Goal: Task Accomplishment & Management: Manage account settings

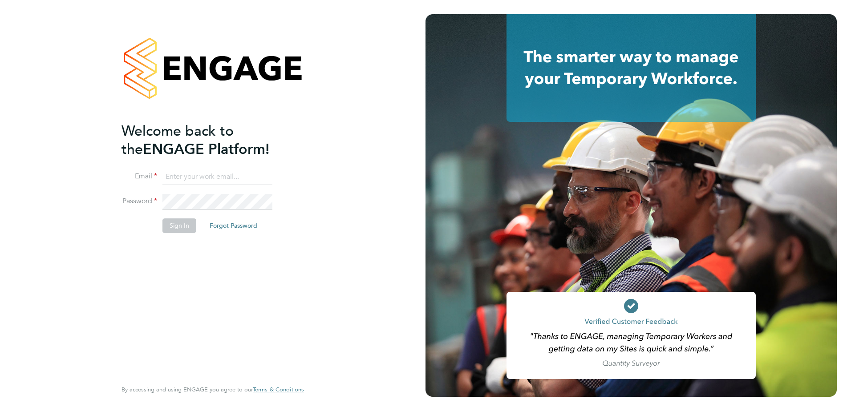
type input "[EMAIL_ADDRESS][DOMAIN_NAME]"
click at [190, 227] on button "Sign In" at bounding box center [179, 226] width 34 height 14
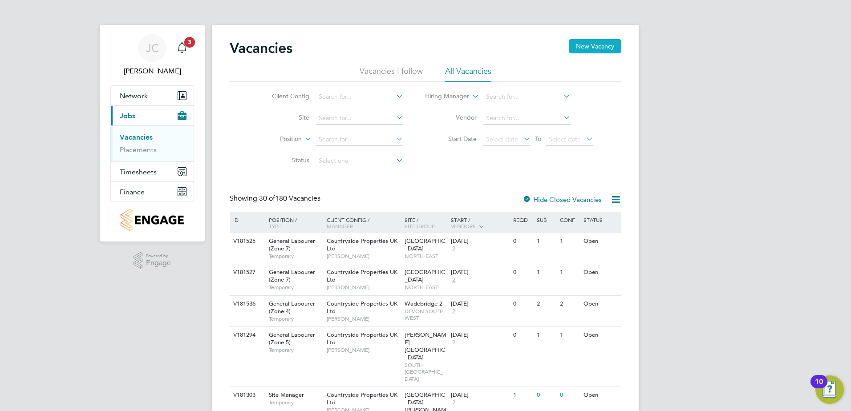
click at [599, 44] on button "New Vacancy" at bounding box center [595, 46] width 53 height 14
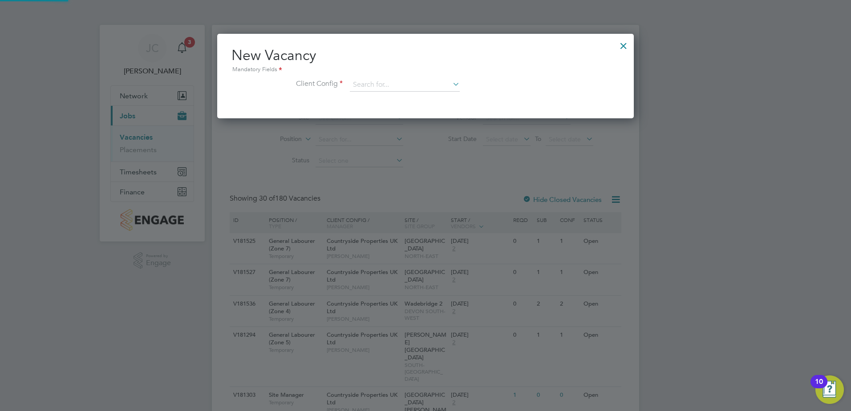
scroll to position [85, 417]
click at [396, 80] on input at bounding box center [405, 84] width 110 height 13
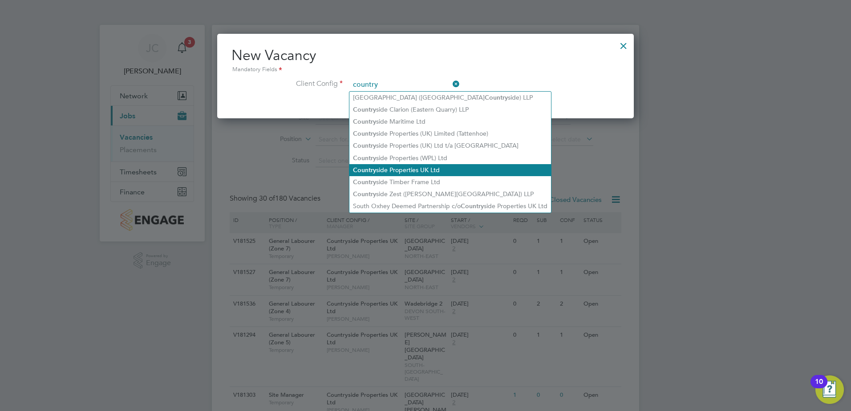
click at [432, 168] on li "Country side Properties UK Ltd" at bounding box center [450, 170] width 202 height 12
type input "Countryside Properties UK Ltd"
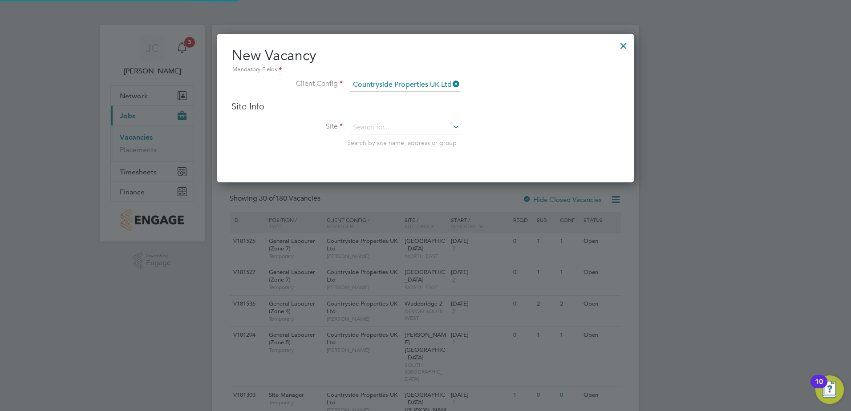
scroll to position [149, 417]
click at [378, 128] on input at bounding box center [405, 127] width 110 height 13
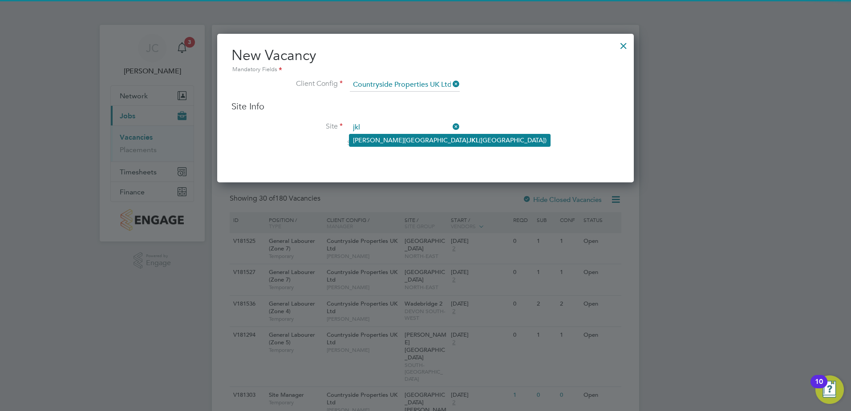
click at [380, 135] on li "Milton Keynes JKL (Whitehouse Park)" at bounding box center [449, 140] width 201 height 12
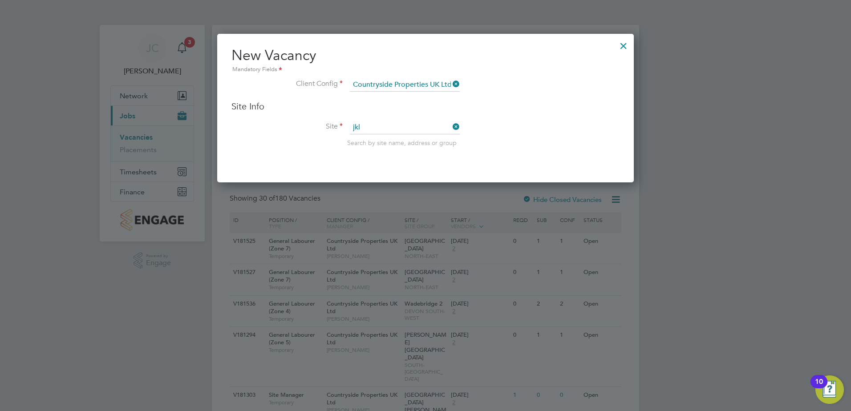
type input "Milton Keynes JKL (Whitehouse Park)"
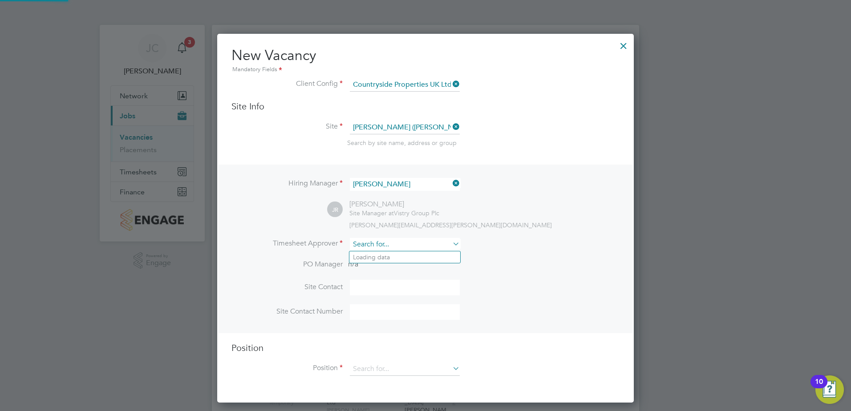
click at [393, 242] on input at bounding box center [405, 244] width 110 height 13
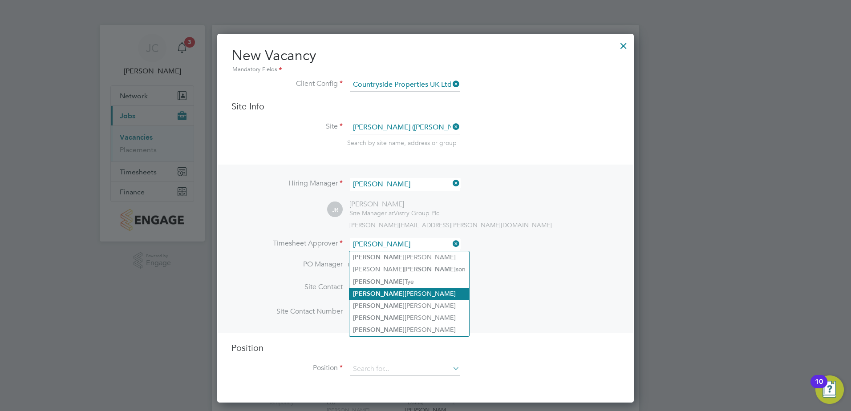
click at [390, 289] on li "Jamie Reynolds" at bounding box center [409, 294] width 120 height 12
type input "Jamie Reynolds"
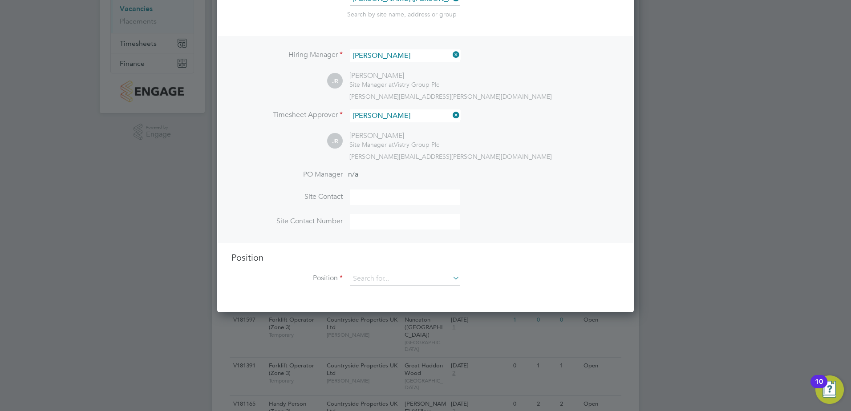
scroll to position [134, 0]
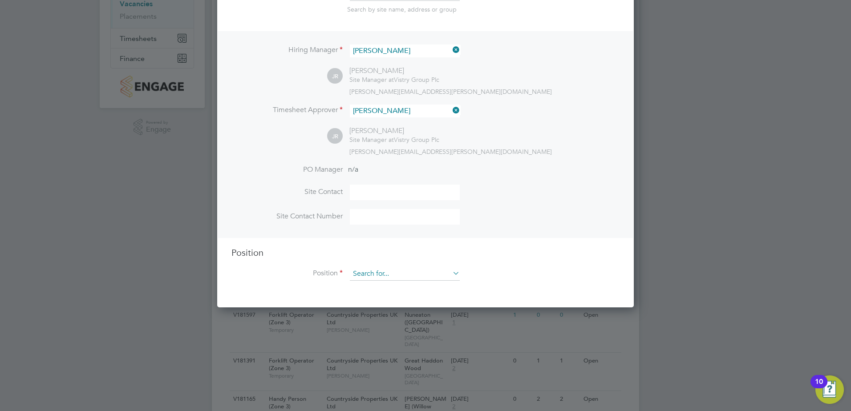
click at [386, 279] on input at bounding box center [405, 273] width 110 height 13
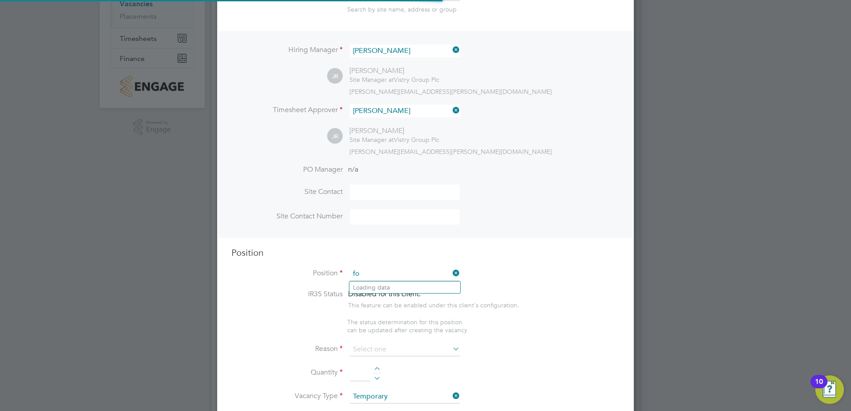
scroll to position [1279, 417]
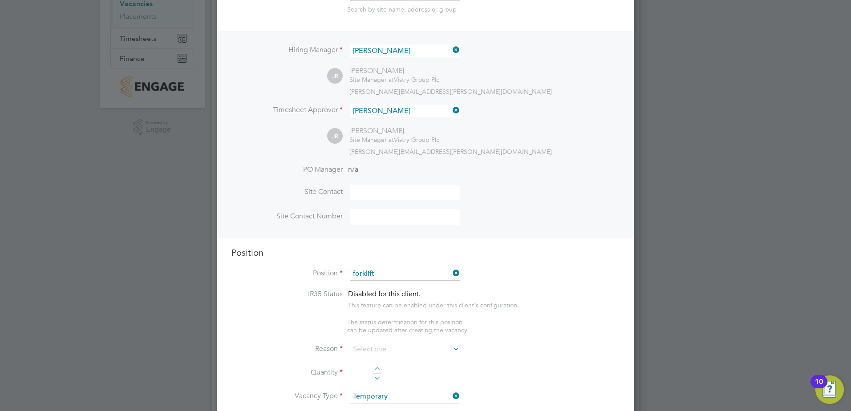
click at [421, 332] on li "Forklift Operator (Zone 3)" at bounding box center [404, 336] width 111 height 12
type input "Forklift Operator (Zone 3)"
type textarea "• Operate construction machinery • Delivering large quantities of materials to …"
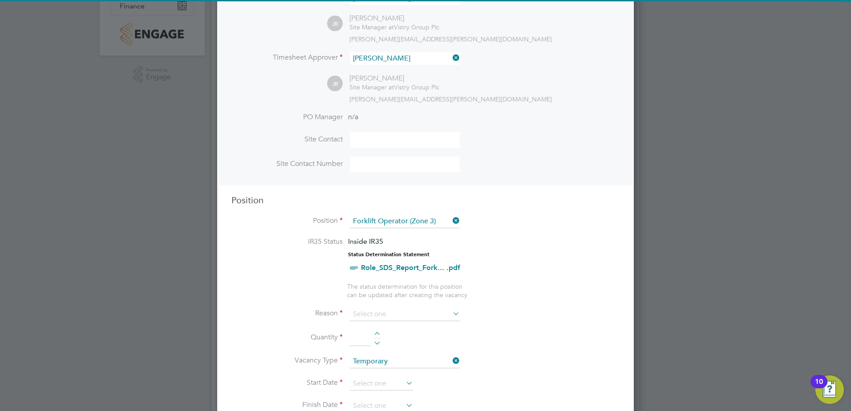
scroll to position [267, 0]
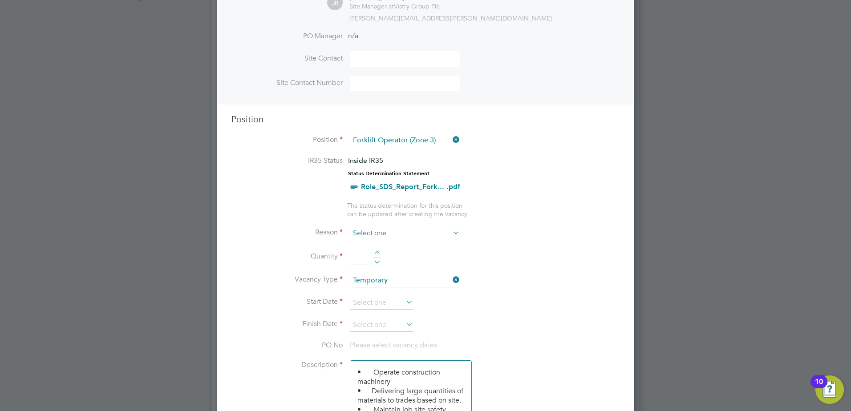
click at [386, 234] on input at bounding box center [405, 233] width 110 height 13
click at [380, 256] on li "Holiday" at bounding box center [404, 258] width 111 height 12
type input "Holiday"
click at [377, 252] on div at bounding box center [377, 254] width 8 height 6
type input "1"
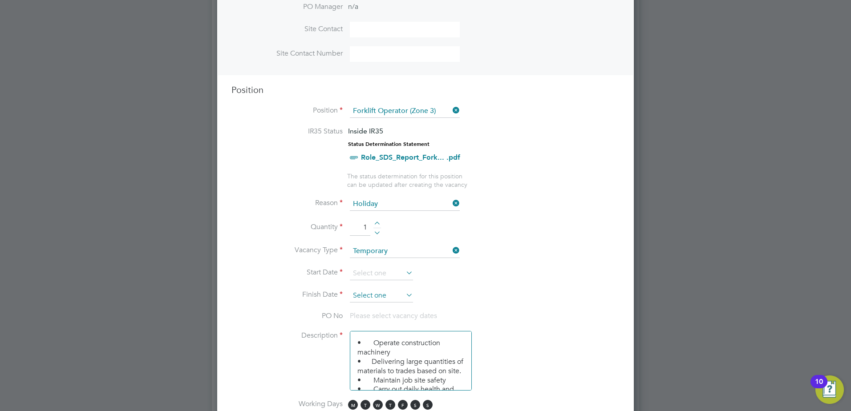
scroll to position [312, 0]
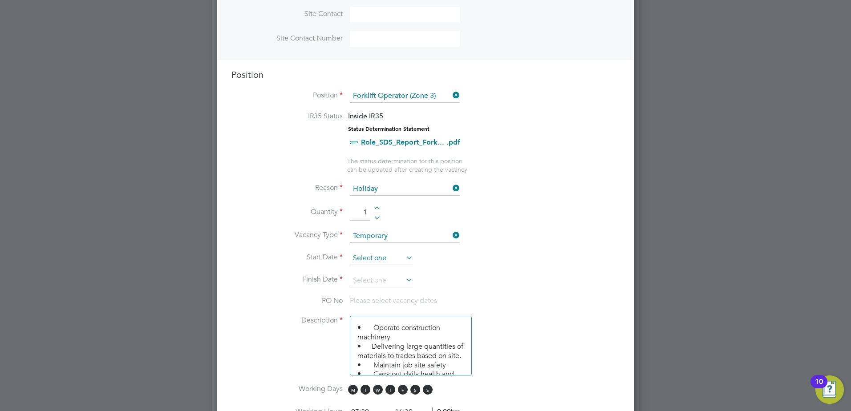
click at [373, 263] on input at bounding box center [381, 258] width 63 height 13
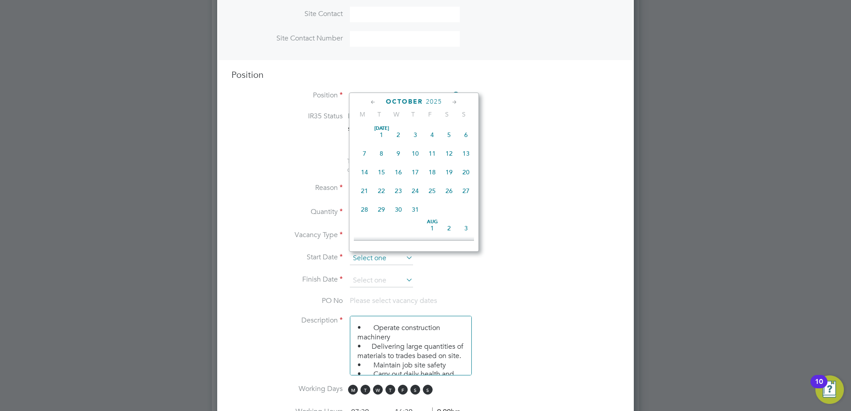
scroll to position [251, 0]
click at [415, 172] on span "2" at bounding box center [415, 165] width 17 height 17
type input "02 Oct 2025"
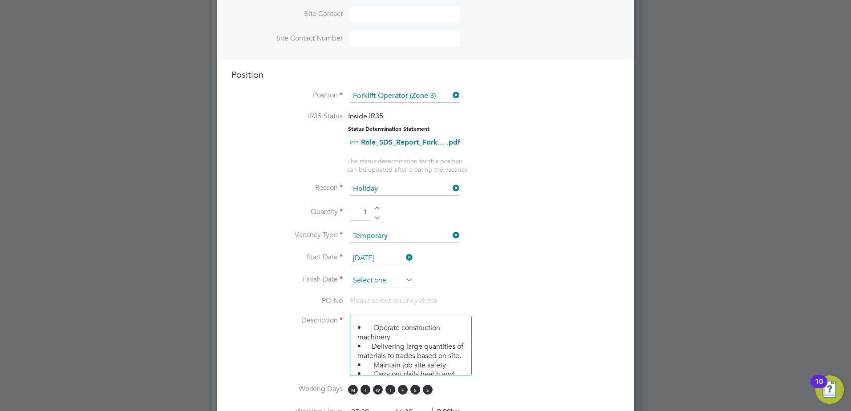
click at [380, 275] on input at bounding box center [381, 280] width 63 height 13
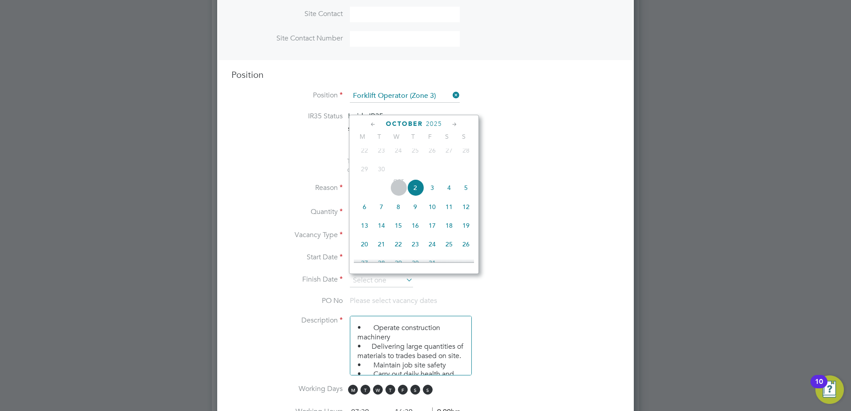
click at [400, 212] on span "8" at bounding box center [398, 207] width 17 height 17
type input "08 Oct 2025"
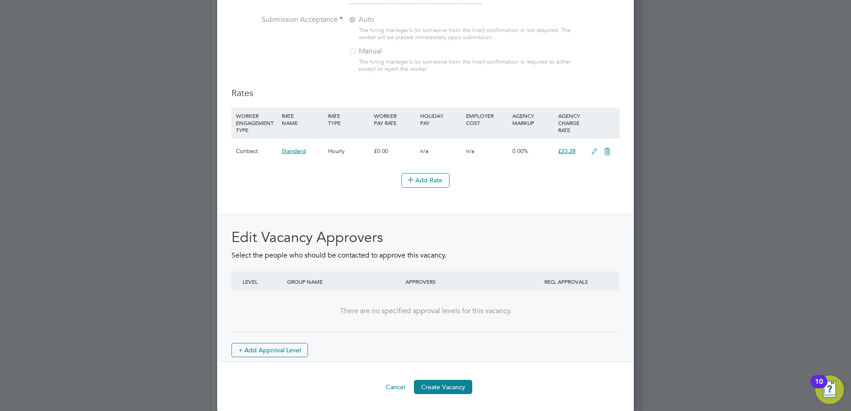
scroll to position [980, 0]
click at [433, 388] on button "Create Vacancy" at bounding box center [443, 386] width 58 height 14
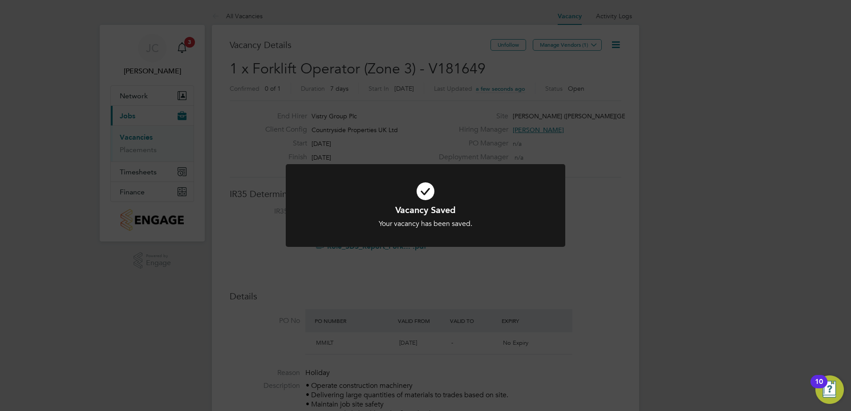
click at [599, 44] on div "Vacancy Saved Your vacancy has been saved. Cancel Okay" at bounding box center [425, 205] width 851 height 411
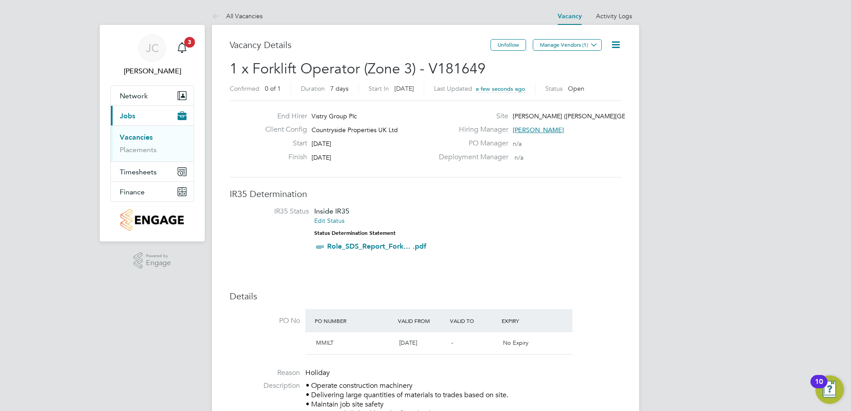
click at [594, 45] on icon at bounding box center [594, 44] width 7 height 7
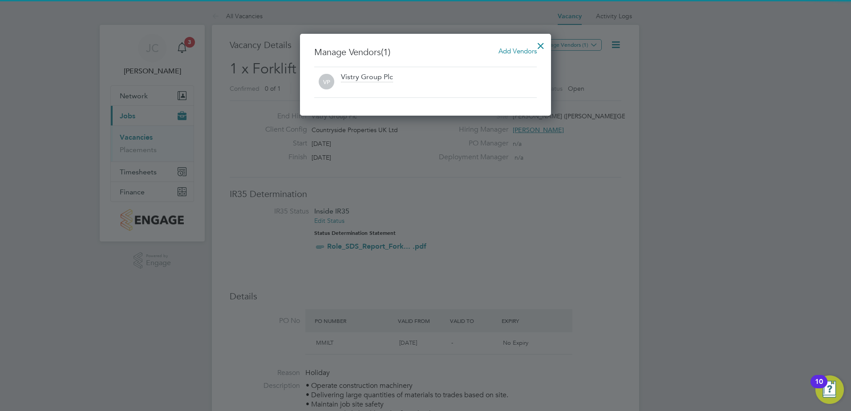
click at [512, 51] on span "Add Vendors" at bounding box center [517, 51] width 38 height 8
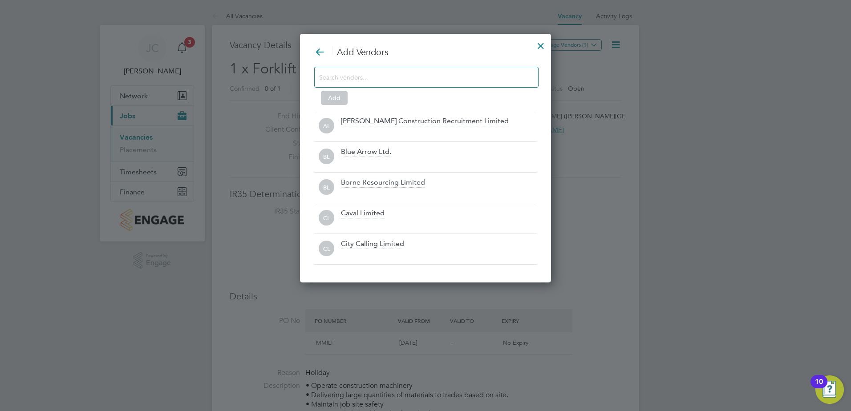
click at [464, 77] on input at bounding box center [419, 77] width 200 height 12
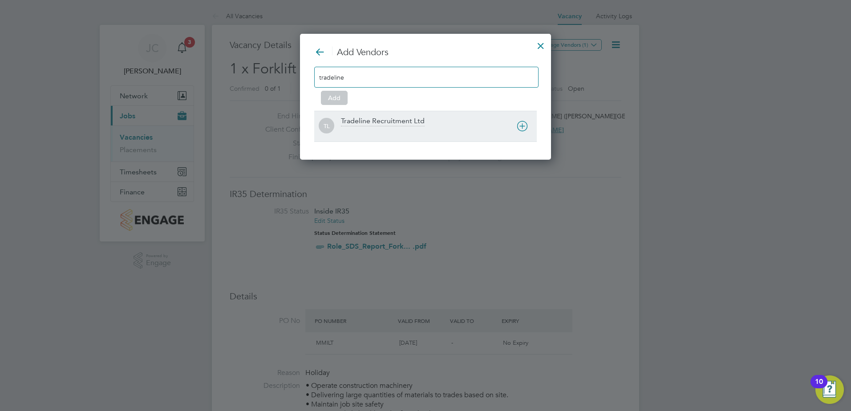
type input "tradeline"
click at [373, 118] on div "Tradeline Recruitment Ltd" at bounding box center [383, 122] width 84 height 10
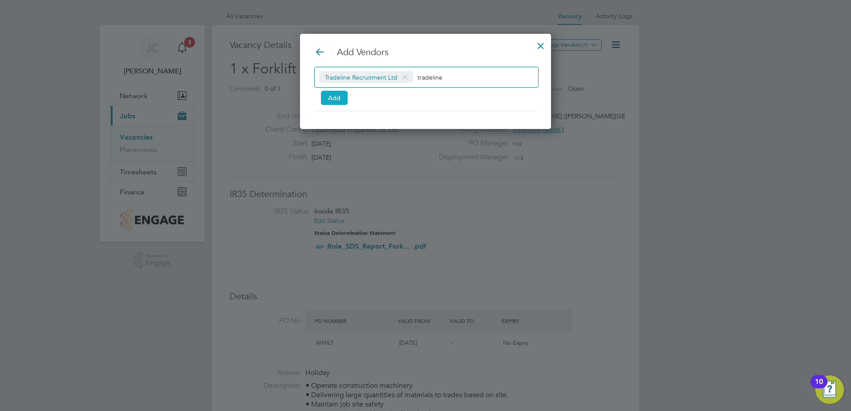
click at [340, 99] on button "Add" at bounding box center [334, 98] width 27 height 14
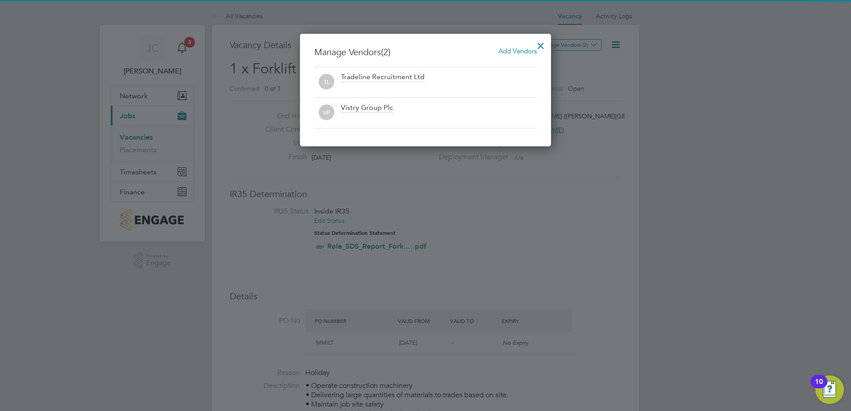
click at [543, 47] on div at bounding box center [541, 44] width 16 height 16
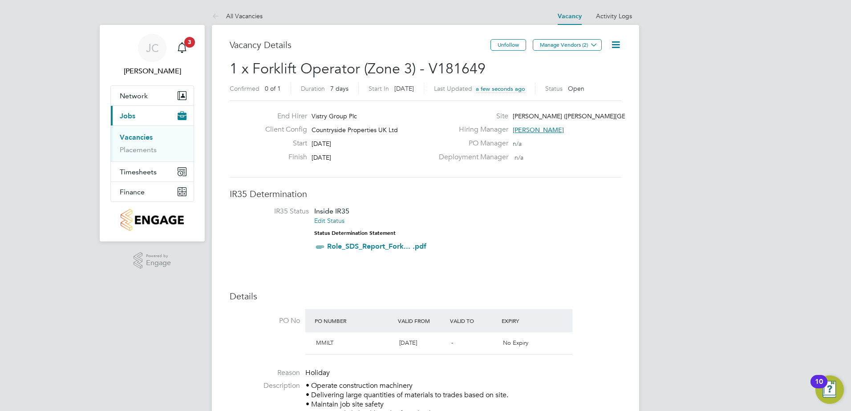
click at [138, 137] on link "Vacancies" at bounding box center [136, 137] width 33 height 8
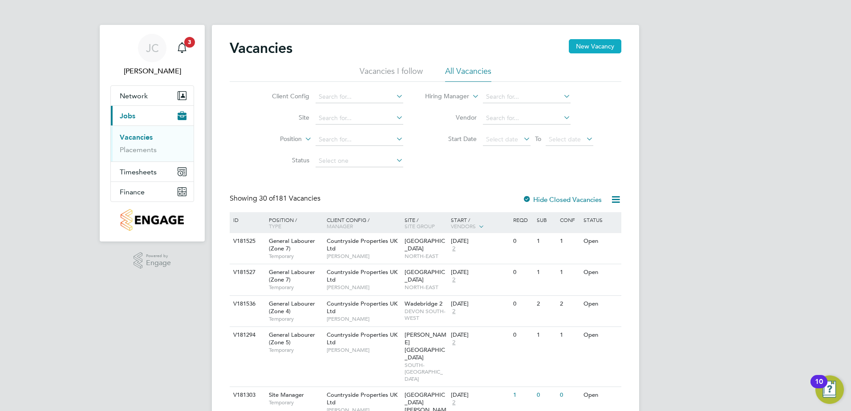
click at [598, 49] on button "New Vacancy" at bounding box center [595, 46] width 53 height 14
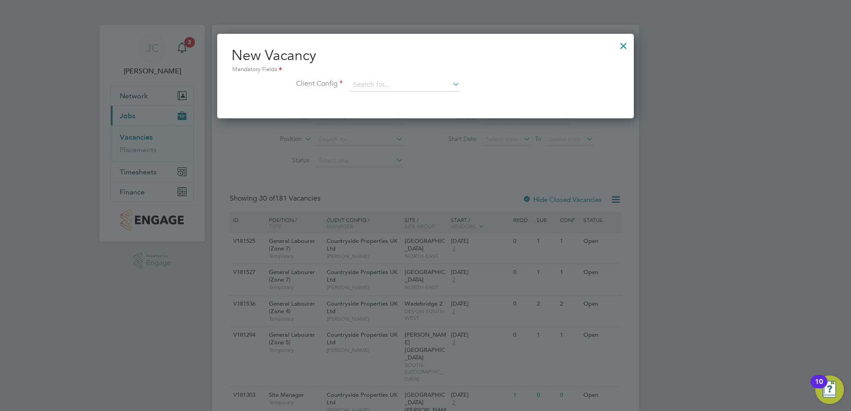
click at [403, 77] on div "New Vacancy Mandatory Fields Client Config" at bounding box center [425, 73] width 388 height 54
click at [400, 80] on input at bounding box center [405, 84] width 110 height 13
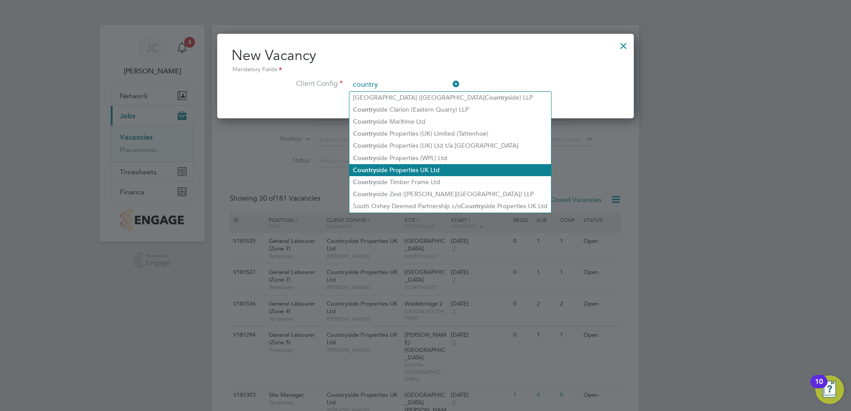
click at [427, 171] on li "Country side Properties UK Ltd" at bounding box center [450, 170] width 202 height 12
type input "Countryside Properties UK Ltd"
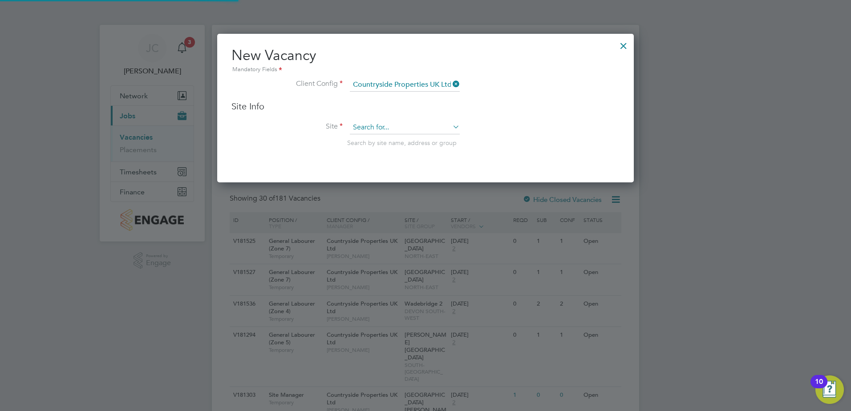
click at [409, 130] on input at bounding box center [405, 127] width 110 height 13
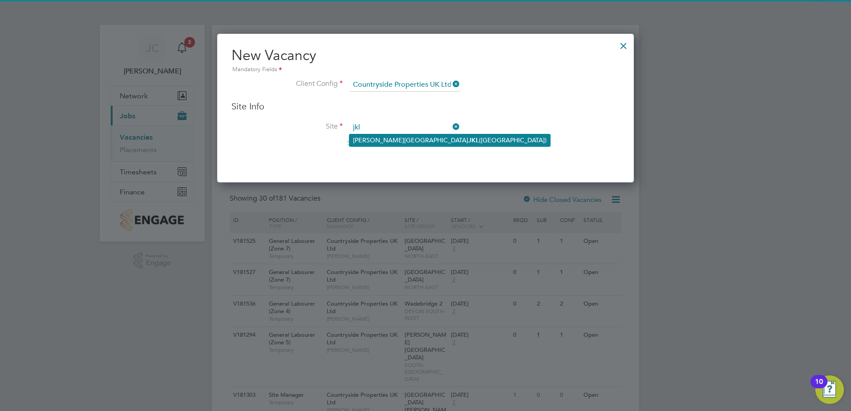
click at [468, 137] on b "JKL" at bounding box center [473, 141] width 11 height 8
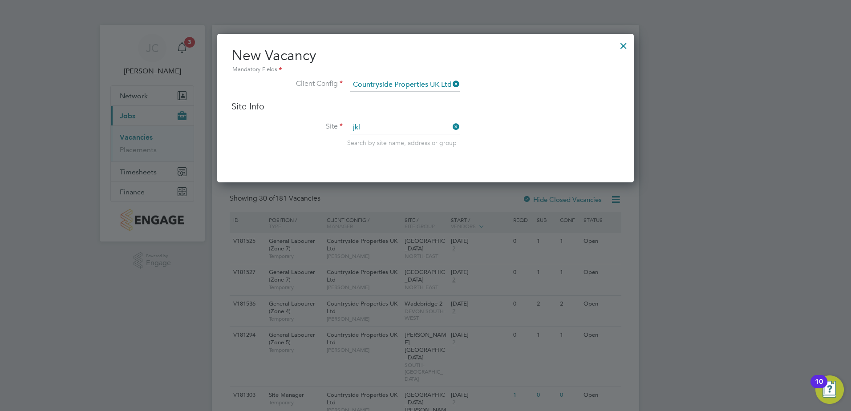
type input "Milton Keynes JKL (Whitehouse Park)"
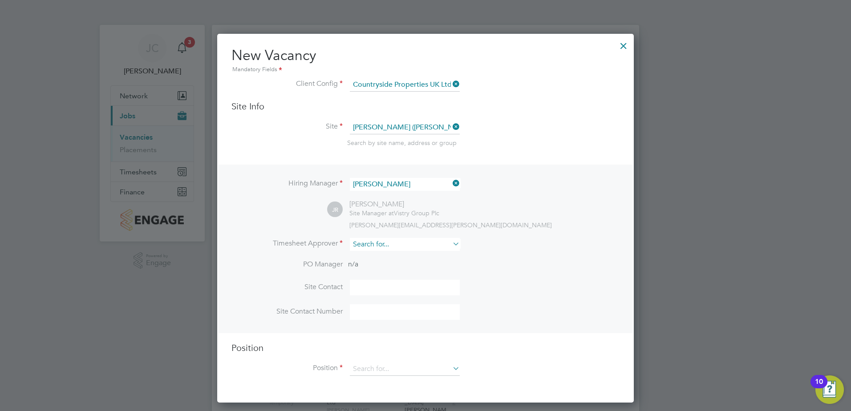
click at [385, 239] on input at bounding box center [405, 244] width 110 height 13
click at [397, 257] on li "Jamie Reynol ds" at bounding box center [408, 257] width 119 height 12
type input "Jamie Reynolds"
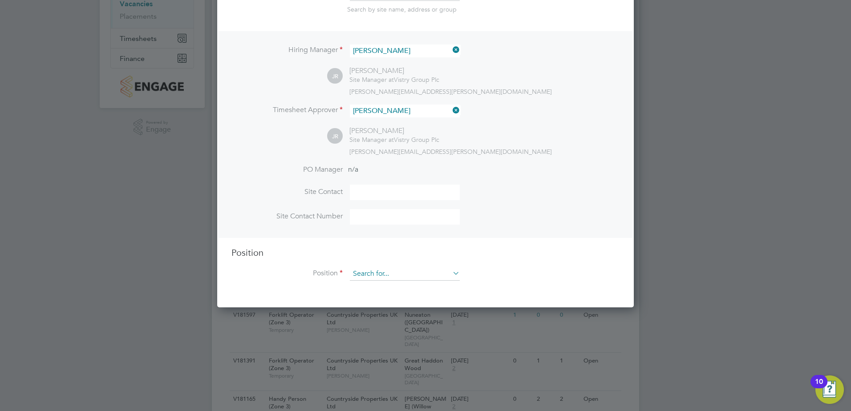
click at [382, 271] on input at bounding box center [405, 273] width 110 height 13
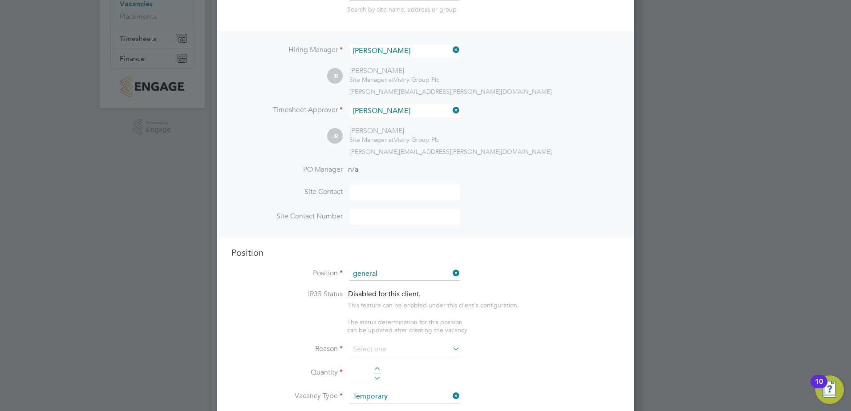
click at [385, 311] on li "General Labourer (Zone 3)" at bounding box center [404, 312] width 111 height 12
type input "General Labourer (Zone 3)"
type textarea "- General labouring duties - Supporting the trades on site - Moving materials a…"
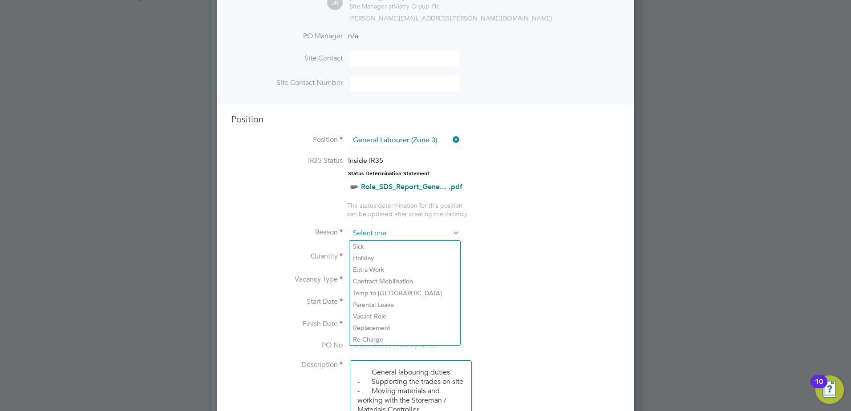
click at [389, 235] on input at bounding box center [405, 233] width 110 height 13
click at [377, 256] on li "Holiday" at bounding box center [404, 258] width 111 height 12
type input "Holiday"
click at [377, 253] on div at bounding box center [377, 254] width 8 height 6
type input "1"
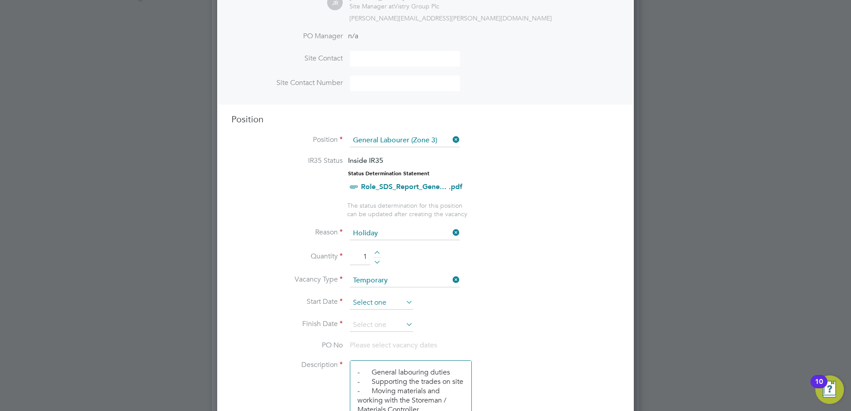
click at [370, 304] on input at bounding box center [381, 302] width 63 height 13
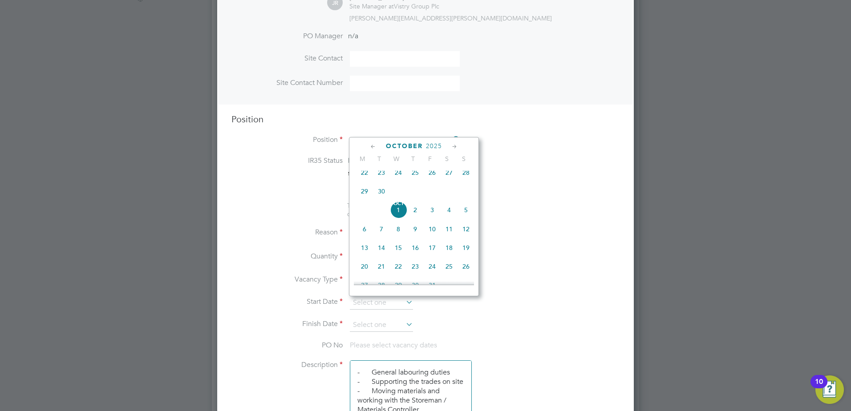
click at [413, 214] on span "2" at bounding box center [415, 210] width 17 height 17
type input "02 Oct 2025"
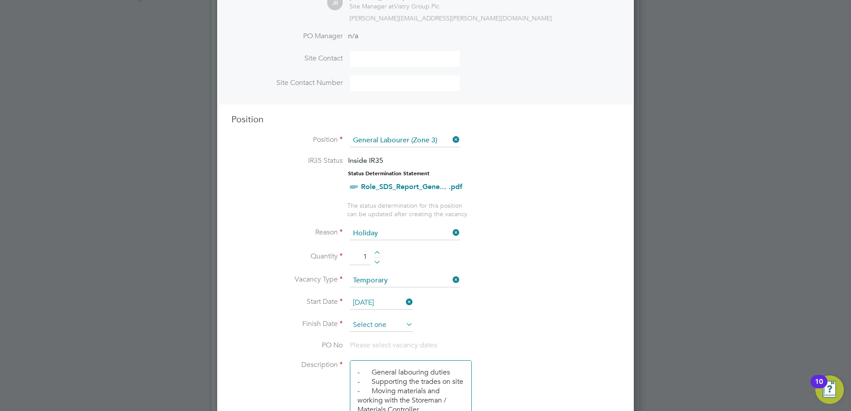
click at [379, 325] on input at bounding box center [381, 325] width 63 height 13
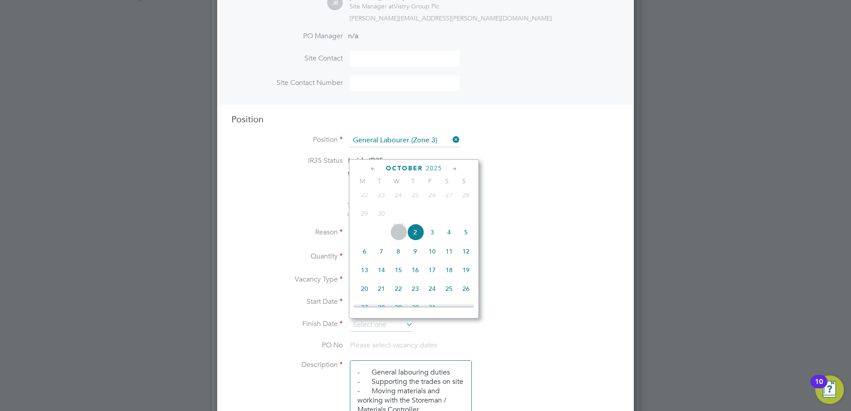
click at [381, 260] on span "7" at bounding box center [381, 251] width 17 height 17
type input "07 Oct 2025"
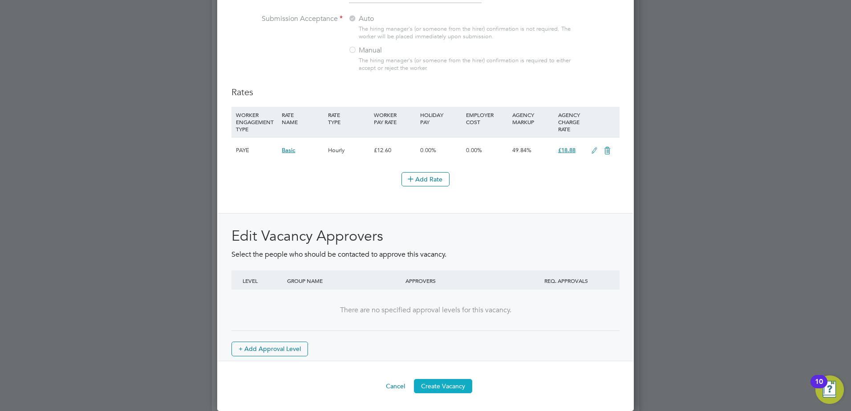
click at [439, 389] on button "Create Vacancy" at bounding box center [443, 386] width 58 height 14
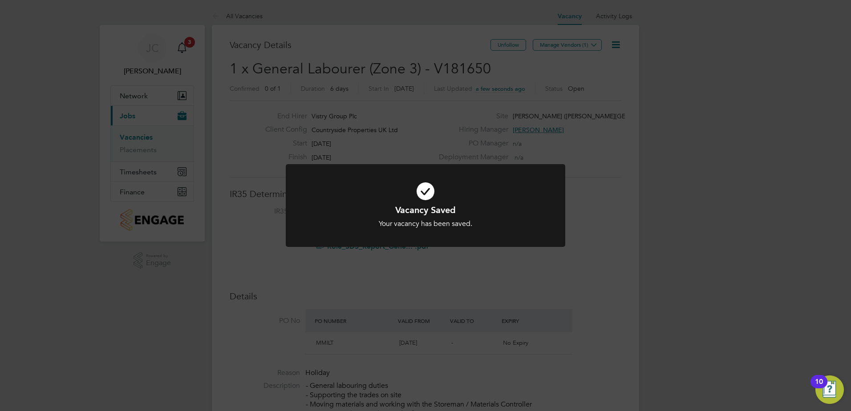
click at [483, 172] on div at bounding box center [426, 205] width 280 height 83
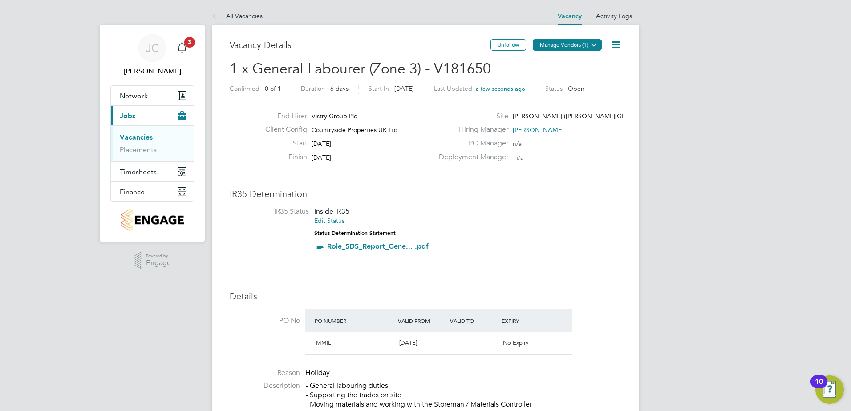
click at [567, 48] on button "Manage Vendors (1)" at bounding box center [567, 45] width 69 height 12
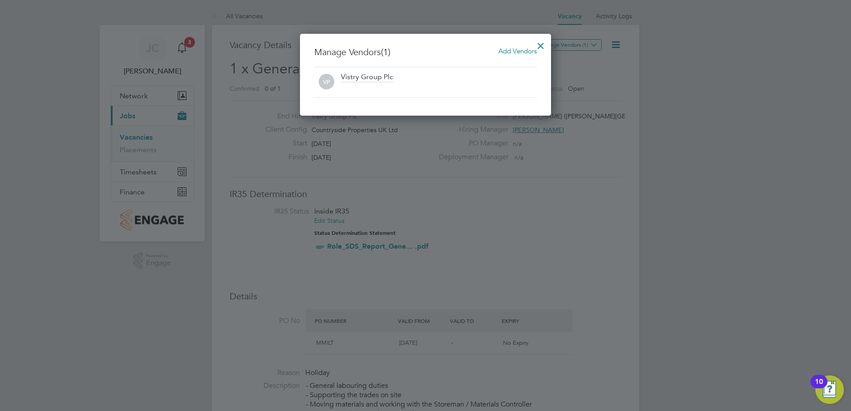
click at [508, 52] on span "Add Vendors" at bounding box center [517, 51] width 38 height 8
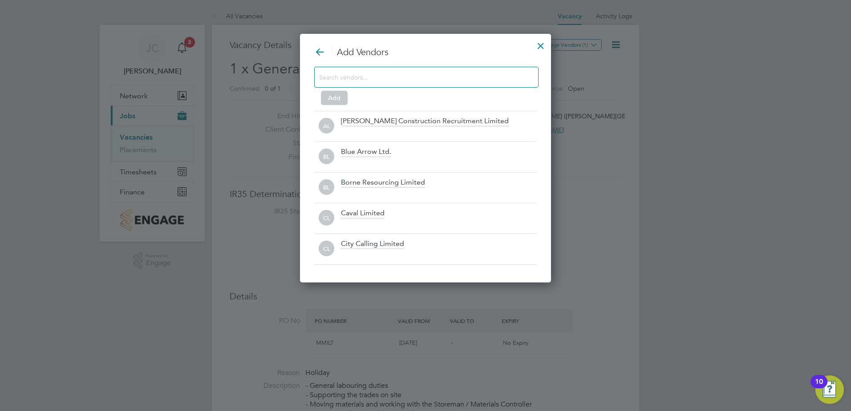
click at [443, 83] on input at bounding box center [419, 77] width 200 height 12
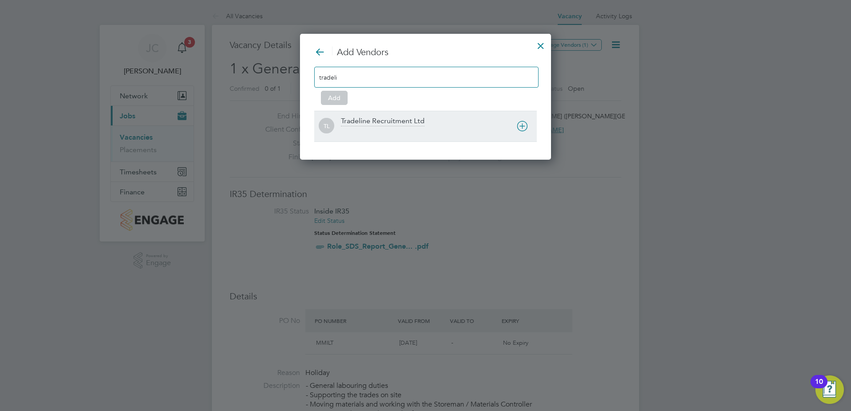
type input "tradeli"
click at [405, 118] on div "Tradeline Recruitment Ltd" at bounding box center [383, 122] width 84 height 10
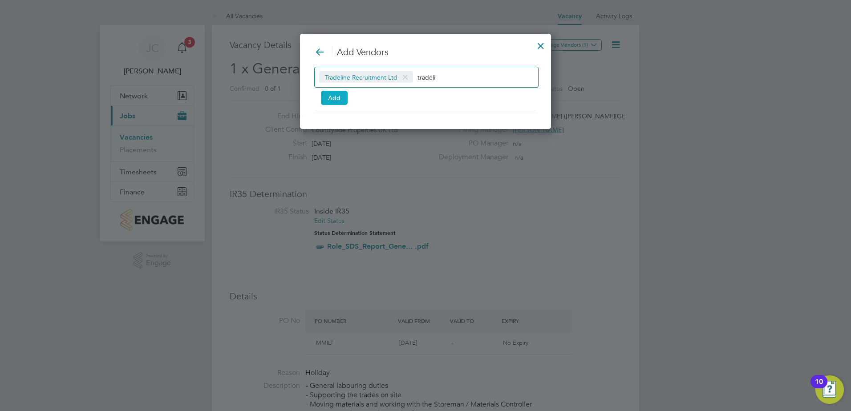
click at [340, 93] on button "Add" at bounding box center [334, 98] width 27 height 14
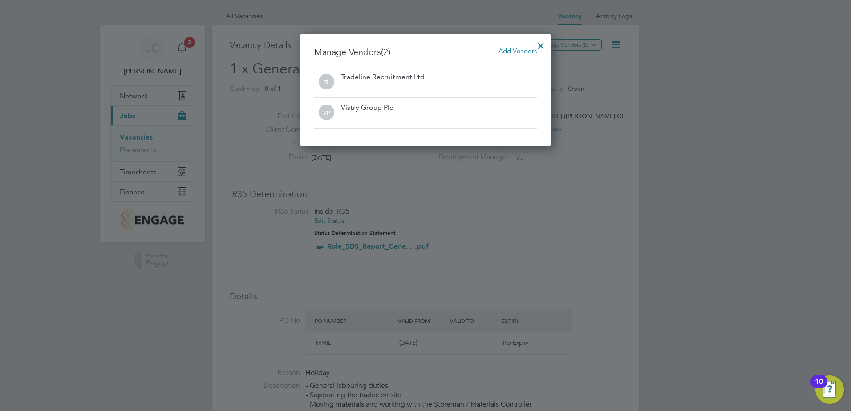
click at [541, 44] on div at bounding box center [541, 44] width 16 height 16
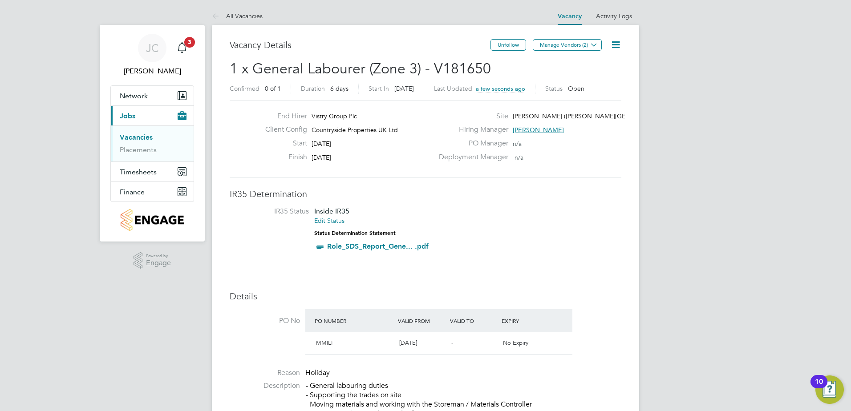
click at [147, 140] on link "Vacancies" at bounding box center [136, 137] width 33 height 8
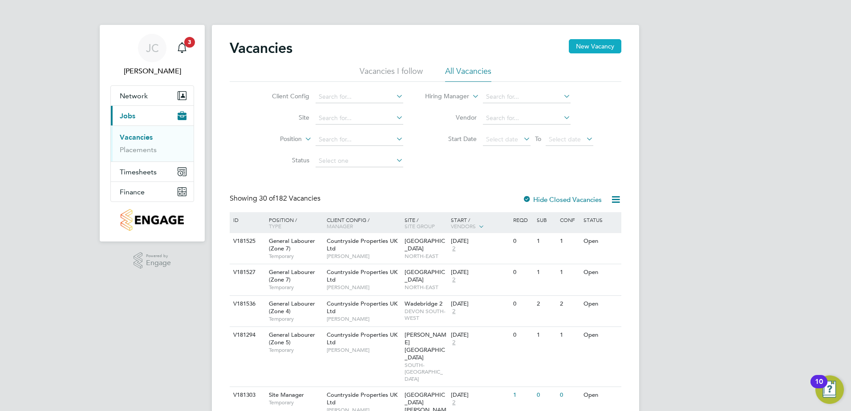
click at [605, 45] on button "New Vacancy" at bounding box center [595, 46] width 53 height 14
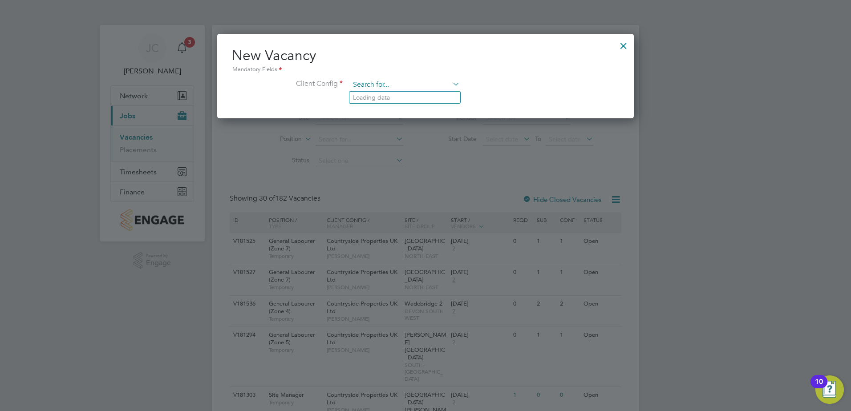
type input "t"
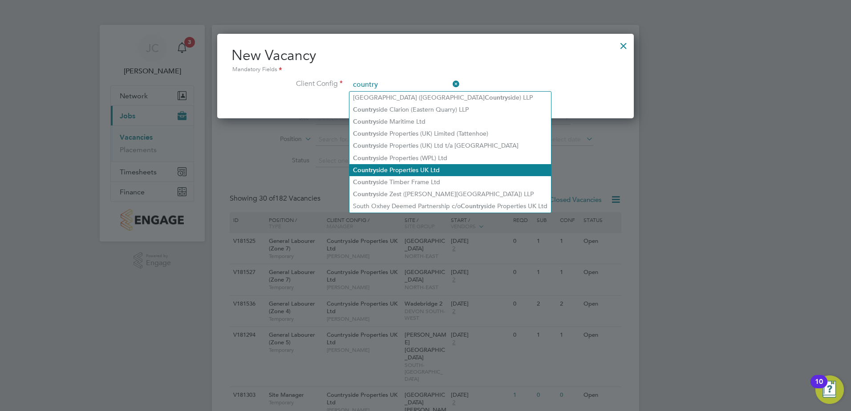
click at [430, 169] on li "Country side Properties UK Ltd" at bounding box center [450, 170] width 202 height 12
type input "Countryside Properties UK Ltd"
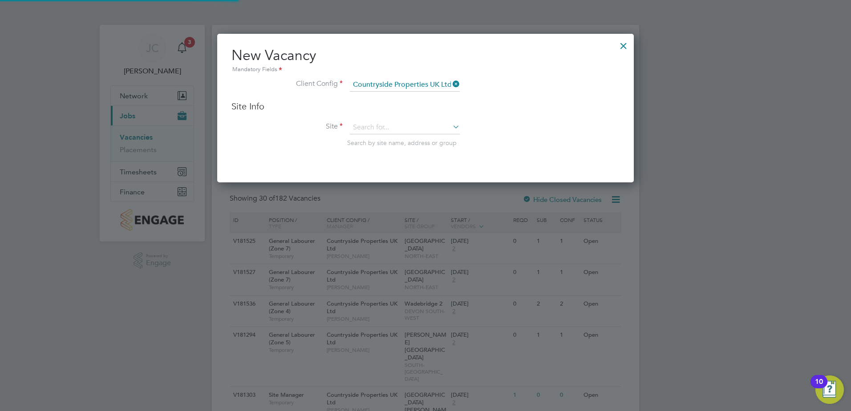
click at [378, 119] on div "Site Info Site Search by site name, address or group" at bounding box center [425, 133] width 388 height 64
click at [380, 123] on input at bounding box center [405, 127] width 110 height 13
type input "a"
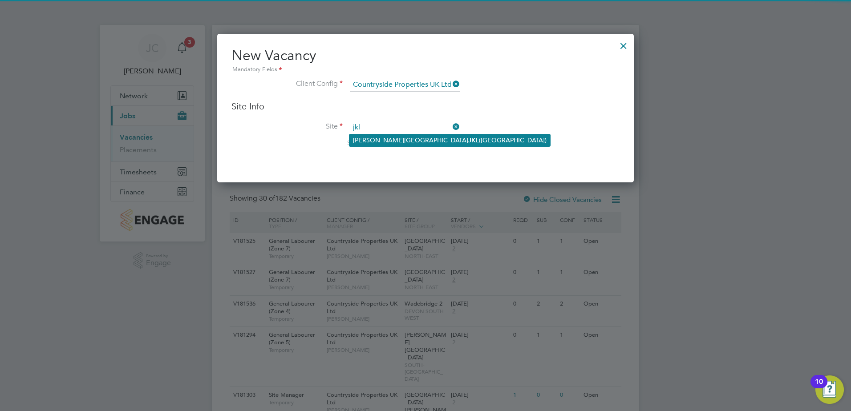
click at [390, 140] on li "Milton Keynes JKL (Whitehouse Park)" at bounding box center [449, 140] width 201 height 12
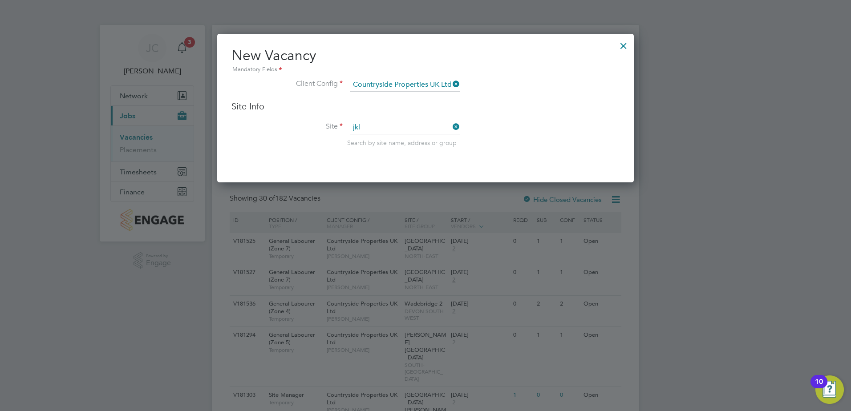
type input "Milton Keynes JKL (Whitehouse Park)"
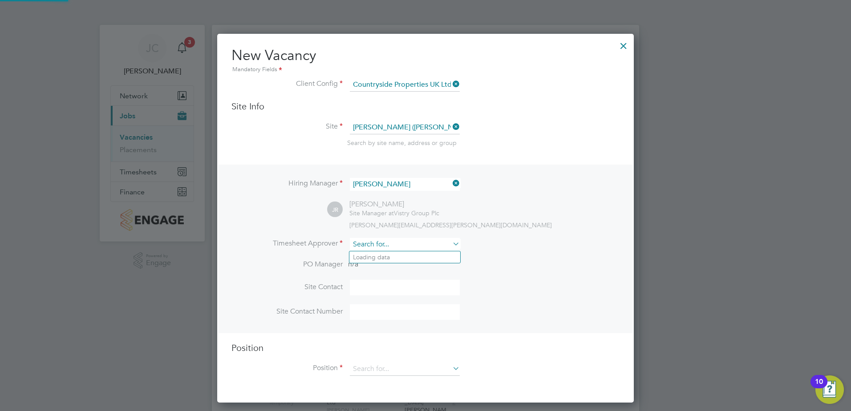
click at [379, 243] on input at bounding box center [405, 244] width 110 height 13
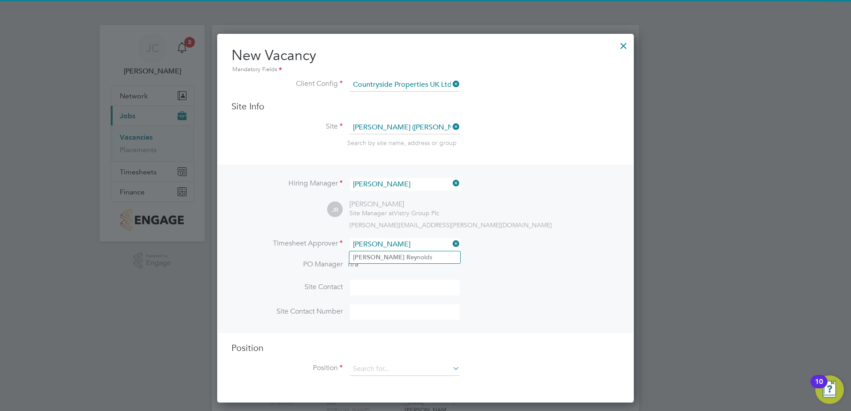
type input "Jamie Rey"
click at [384, 251] on ul "Jamie Rey nolds" at bounding box center [405, 257] width 112 height 13
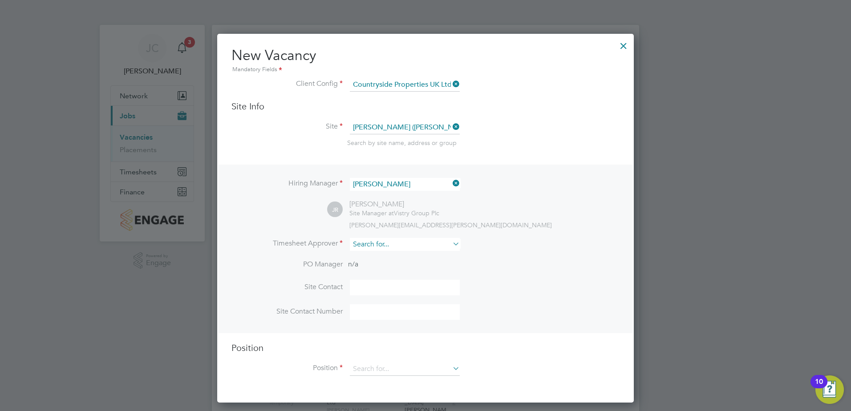
click at [387, 249] on input at bounding box center [405, 244] width 110 height 13
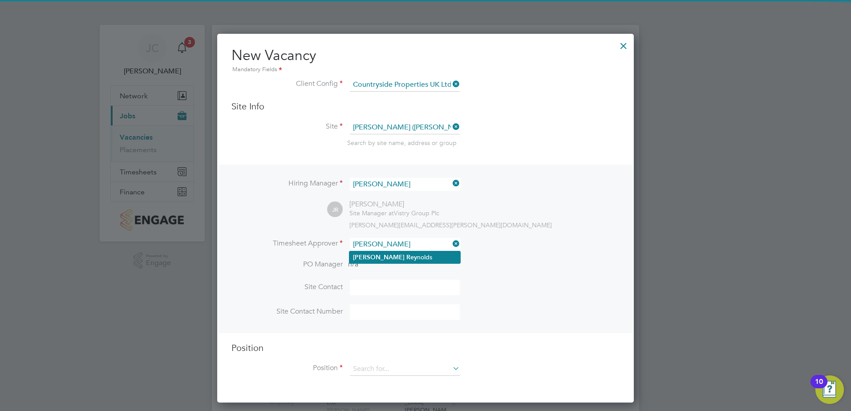
click at [392, 255] on li "Jamie Rey nolds" at bounding box center [404, 257] width 111 height 12
type input "Jamie Reynolds"
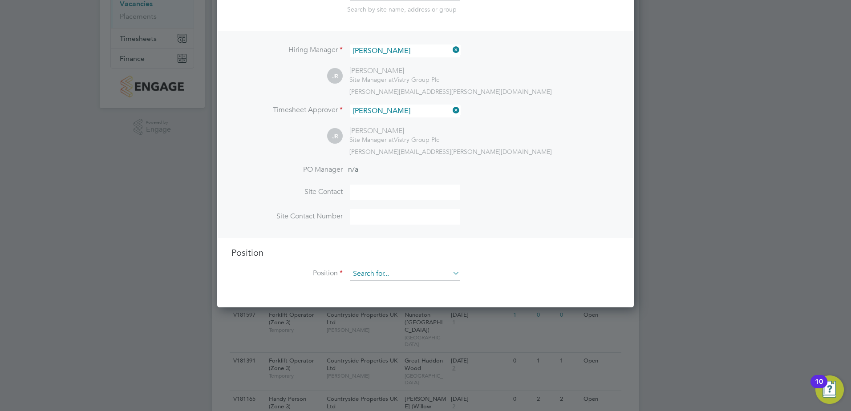
click at [392, 276] on input at bounding box center [405, 273] width 110 height 13
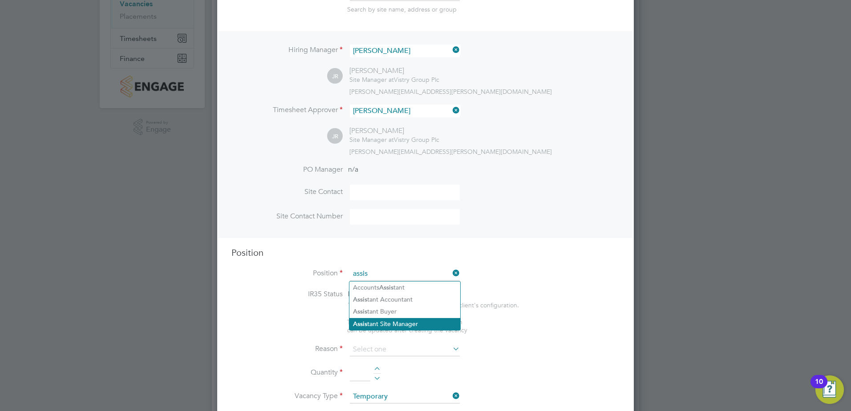
click at [400, 320] on li "Assis tant Site Manager" at bounding box center [404, 324] width 111 height 12
type input "Assistant Site Manager"
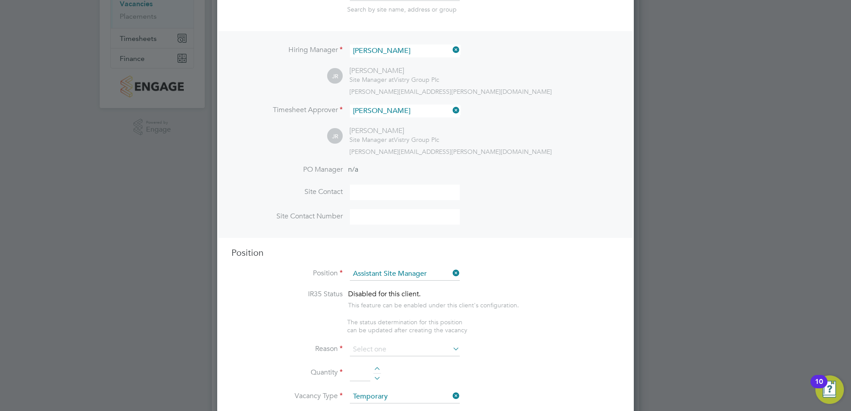
type textarea "• Supervises and ensures that all construction work under their control is buil…"
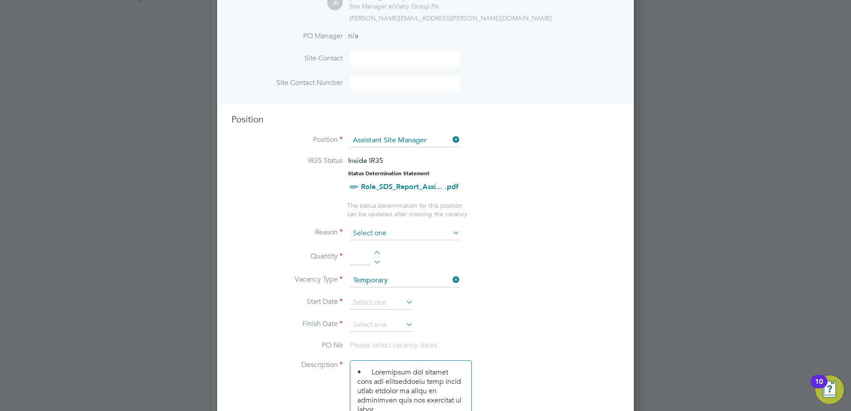
click at [395, 227] on input at bounding box center [405, 233] width 110 height 13
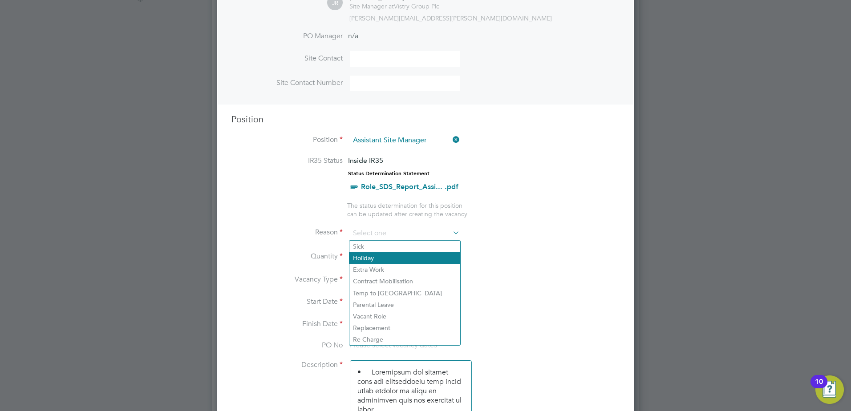
click at [374, 258] on li "Holiday" at bounding box center [404, 258] width 111 height 12
type input "Holiday"
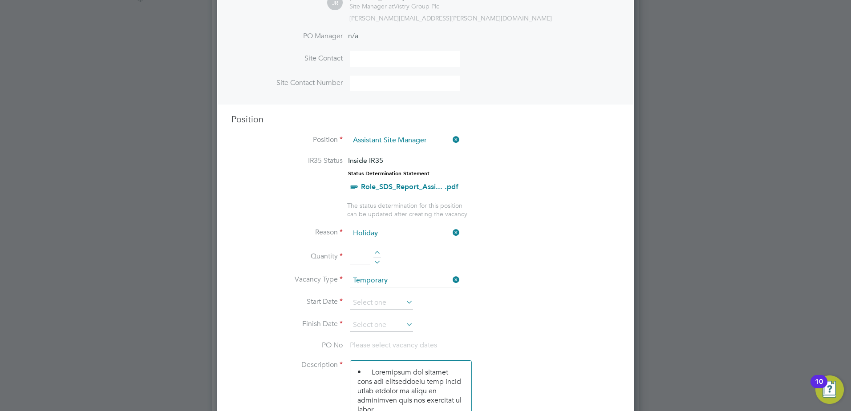
click at [377, 251] on li "Quantity" at bounding box center [425, 261] width 388 height 25
click at [376, 251] on div at bounding box center [377, 254] width 8 height 6
type input "1"
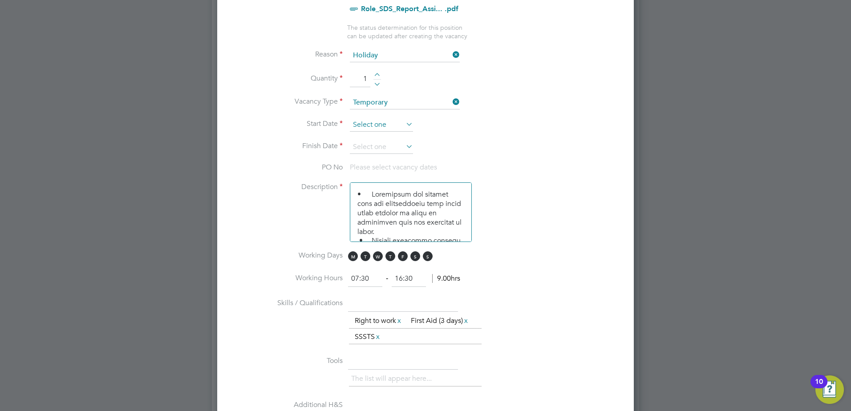
click at [382, 128] on input at bounding box center [381, 124] width 63 height 13
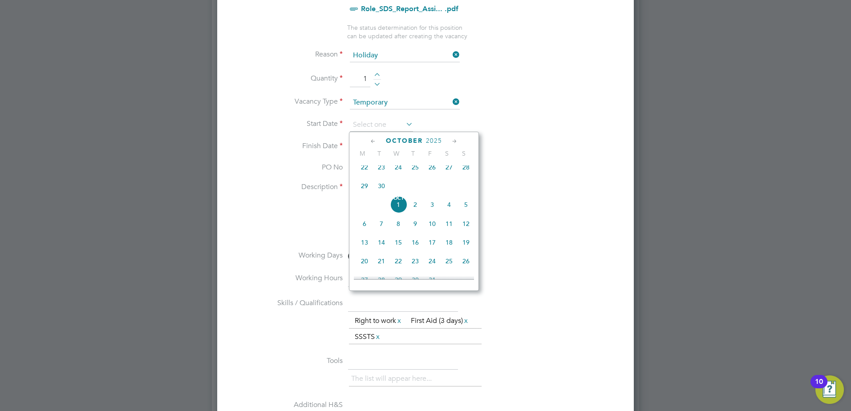
click at [381, 230] on span "7" at bounding box center [381, 223] width 17 height 17
type input "07 Oct 2025"
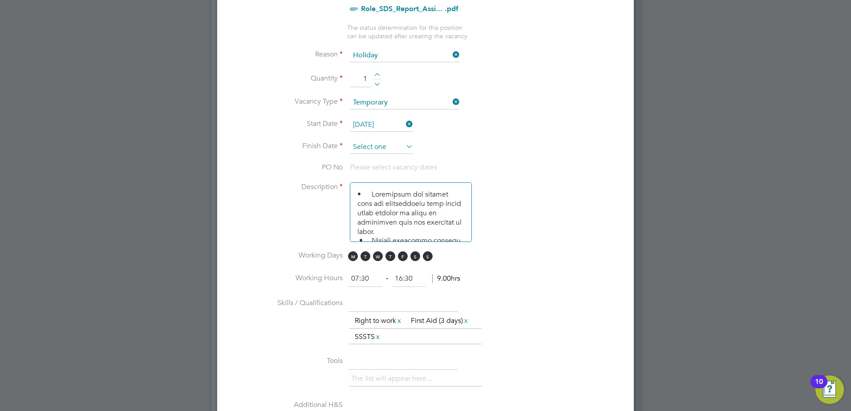
click at [383, 144] on input at bounding box center [381, 147] width 63 height 13
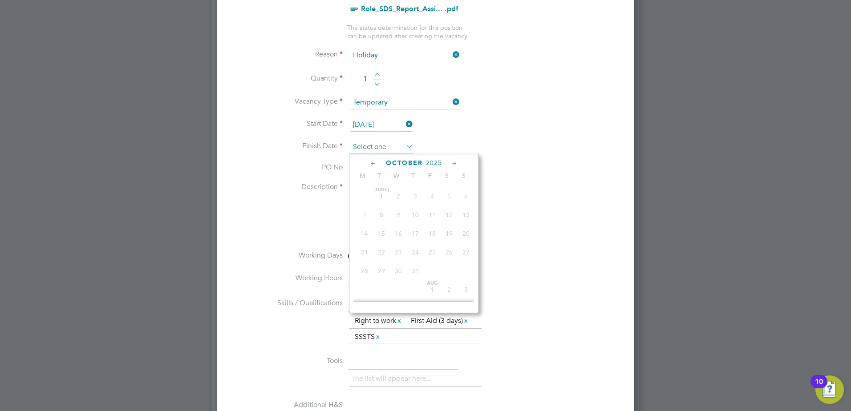
scroll to position [270, 0]
click at [366, 251] on span "13" at bounding box center [364, 245] width 17 height 17
type input "13 Oct 2025"
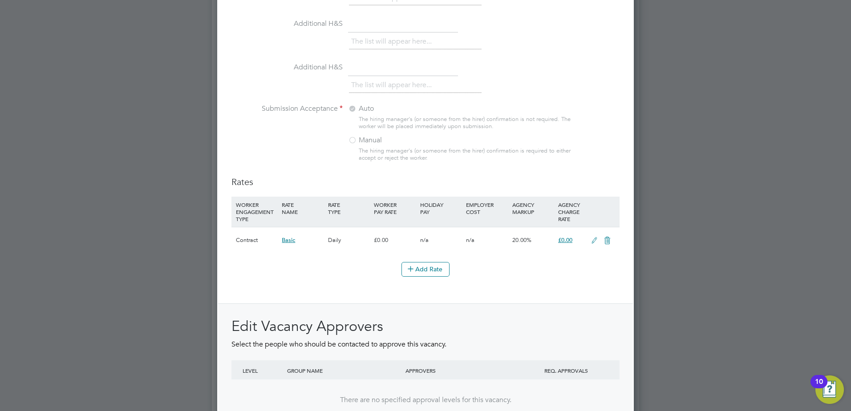
scroll to position [980, 0]
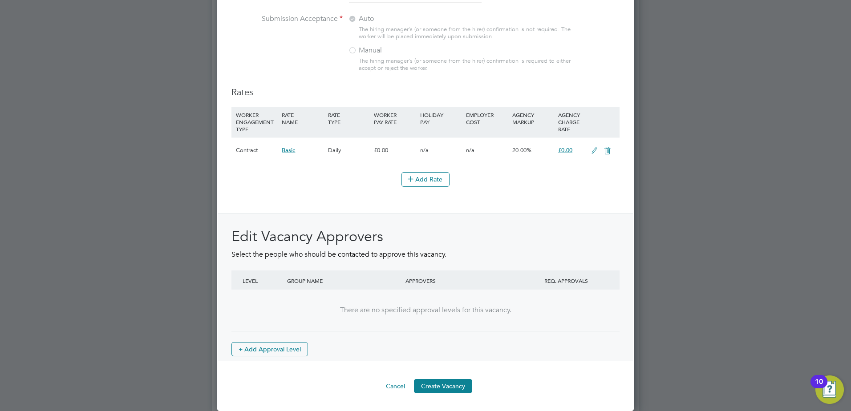
click at [453, 383] on button "Create Vacancy" at bounding box center [443, 386] width 58 height 14
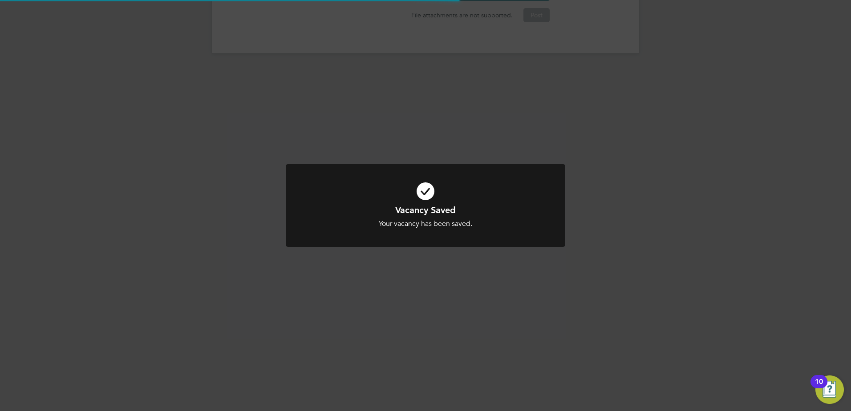
scroll to position [4, 4]
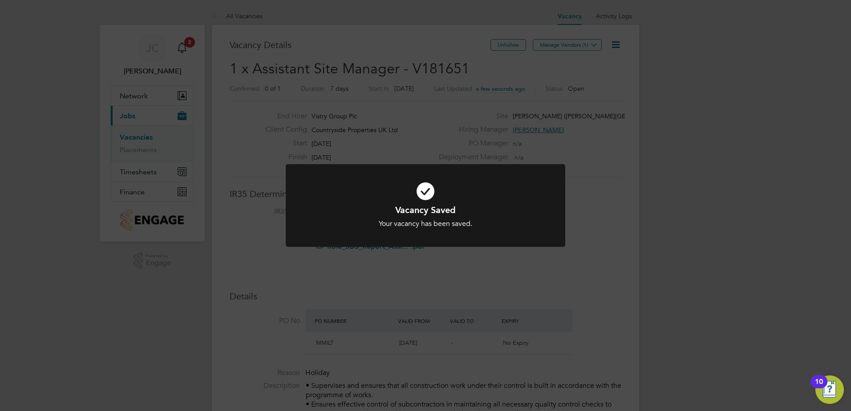
click at [511, 259] on div "Vacancy Saved Your vacancy has been saved. Cancel Okay" at bounding box center [425, 205] width 851 height 411
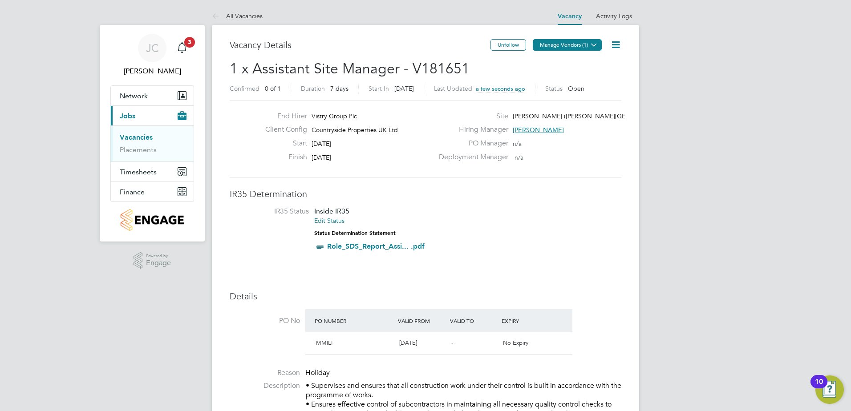
click at [569, 44] on button "Manage Vendors (1)" at bounding box center [567, 45] width 69 height 12
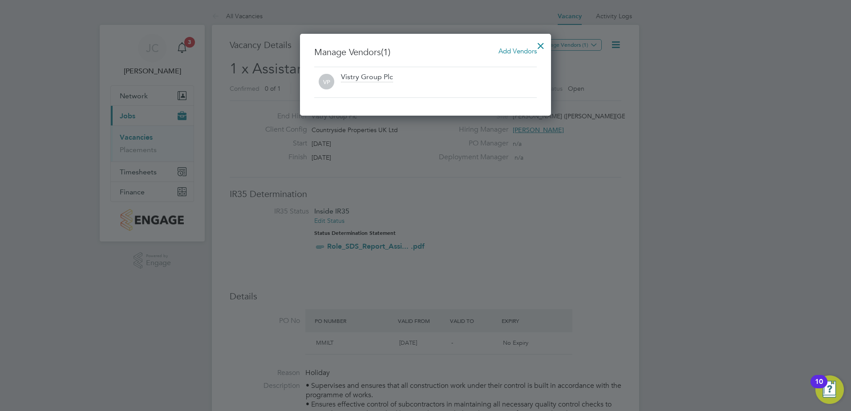
click at [511, 54] on span "Add Vendors" at bounding box center [517, 51] width 38 height 8
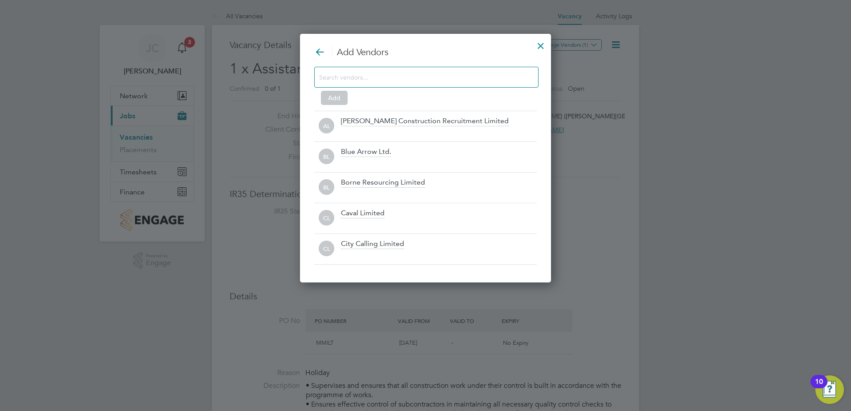
click at [464, 81] on input at bounding box center [419, 77] width 200 height 12
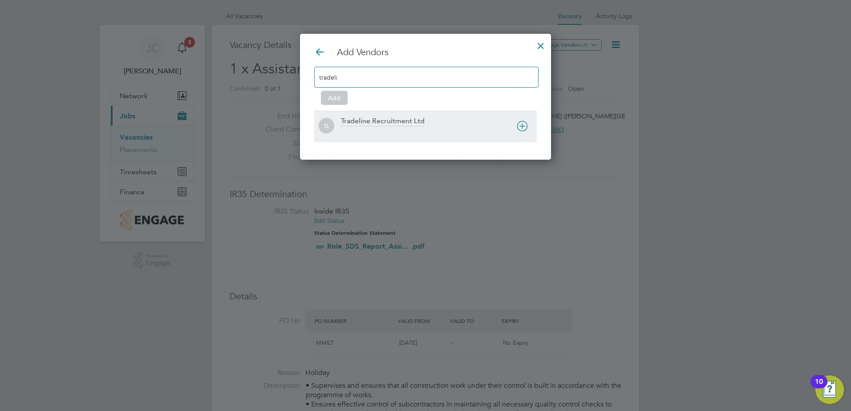
type input "tradeli"
click at [394, 114] on div "TL Tradeline Recruitment Ltd" at bounding box center [425, 126] width 223 height 31
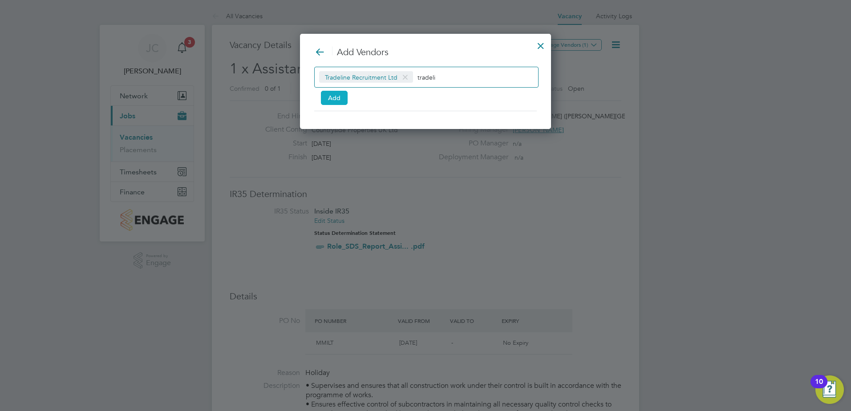
click at [337, 97] on button "Add" at bounding box center [334, 98] width 27 height 14
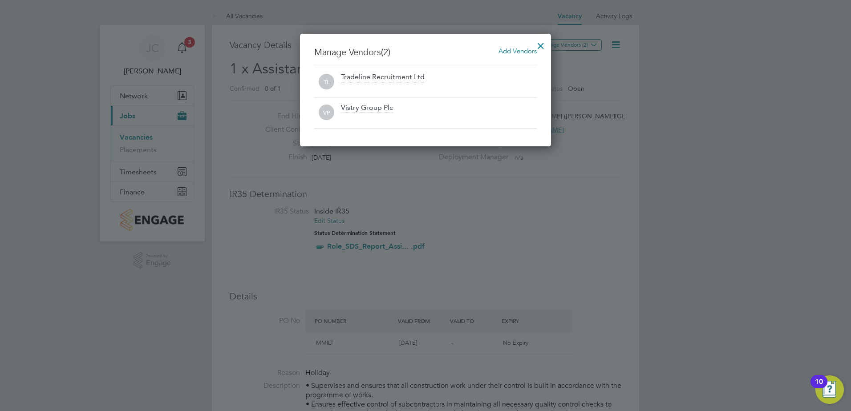
click at [542, 42] on div at bounding box center [541, 44] width 16 height 16
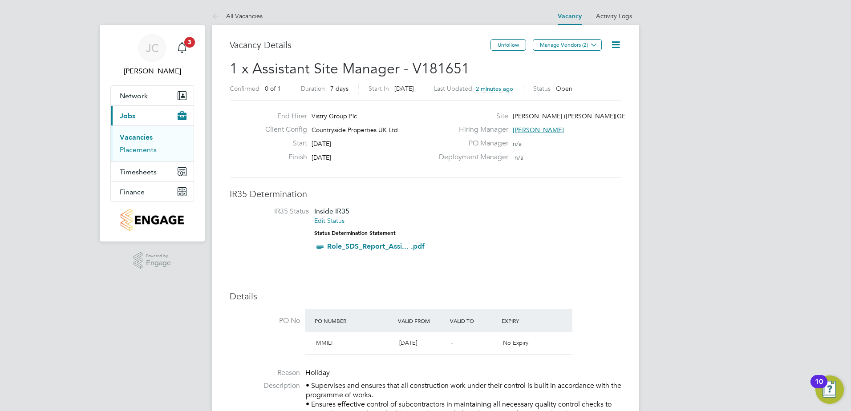
click at [139, 148] on link "Placements" at bounding box center [138, 150] width 37 height 8
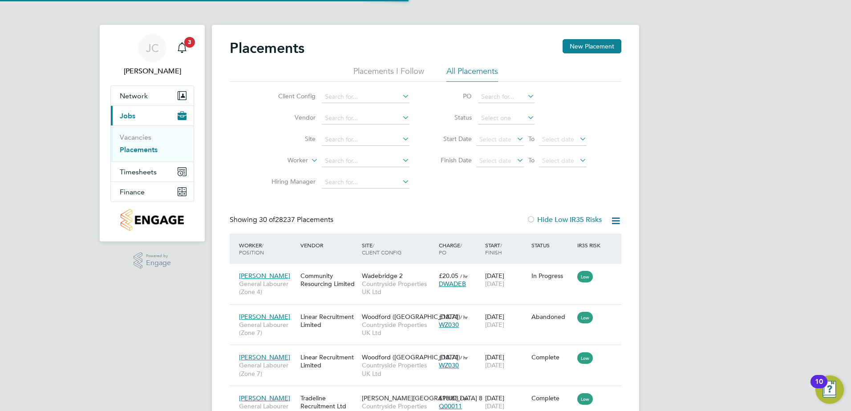
scroll to position [33, 77]
click at [361, 144] on input at bounding box center [366, 140] width 88 height 12
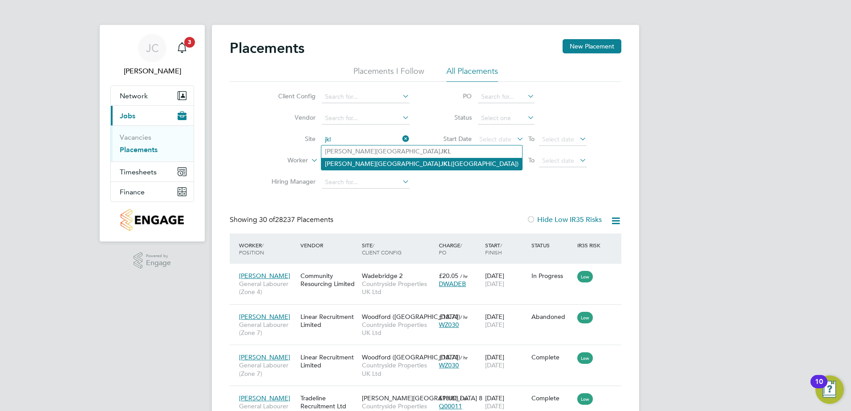
click at [365, 160] on li "Milton Keynes JKL (Whitehouse Park)" at bounding box center [421, 164] width 201 height 12
type input "Milton Keynes JKL (Whitehouse Park)"
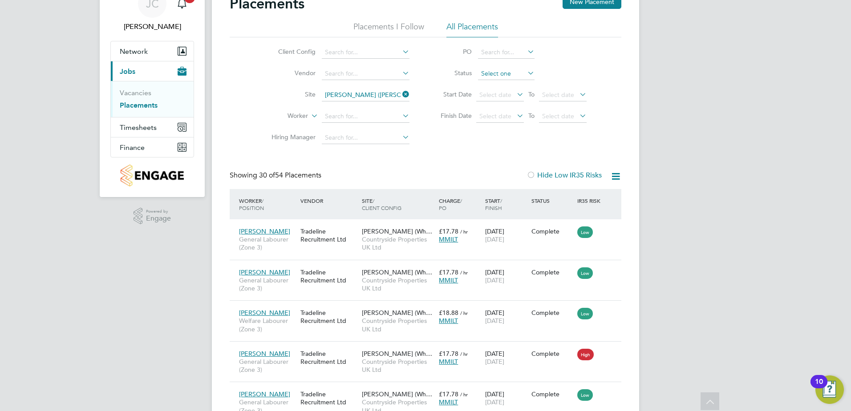
click at [502, 75] on input at bounding box center [506, 74] width 57 height 12
click at [500, 85] on li "Active" at bounding box center [506, 86] width 57 height 12
type input "Active"
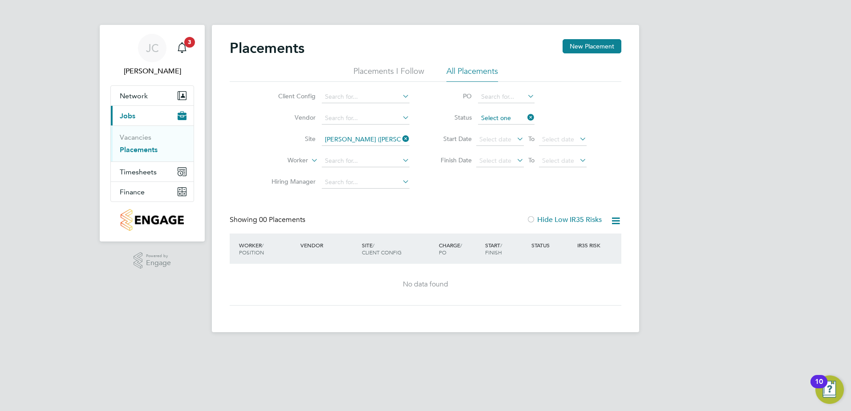
click at [504, 115] on input at bounding box center [506, 118] width 57 height 12
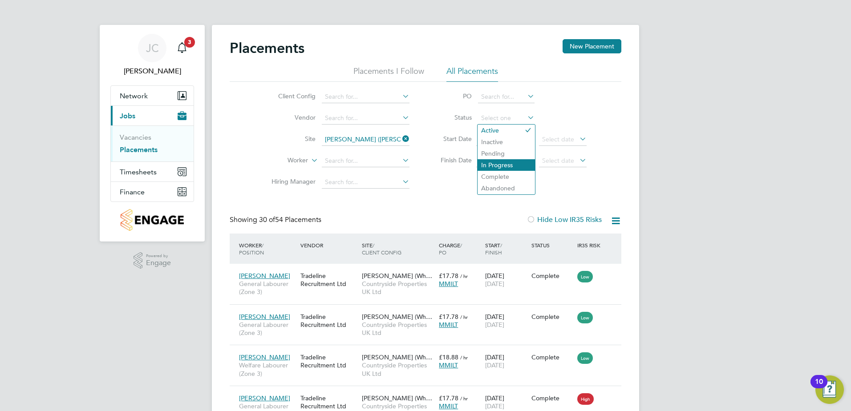
click at [502, 161] on li "In Progress" at bounding box center [506, 165] width 57 height 12
type input "In Progress"
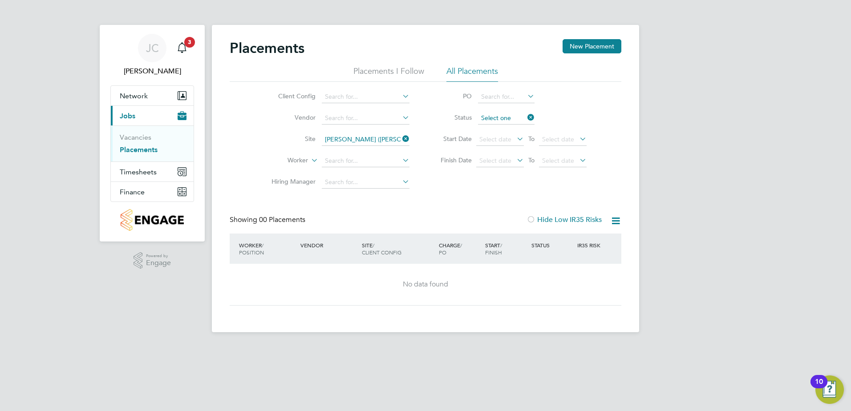
click at [500, 120] on input at bounding box center [506, 118] width 57 height 12
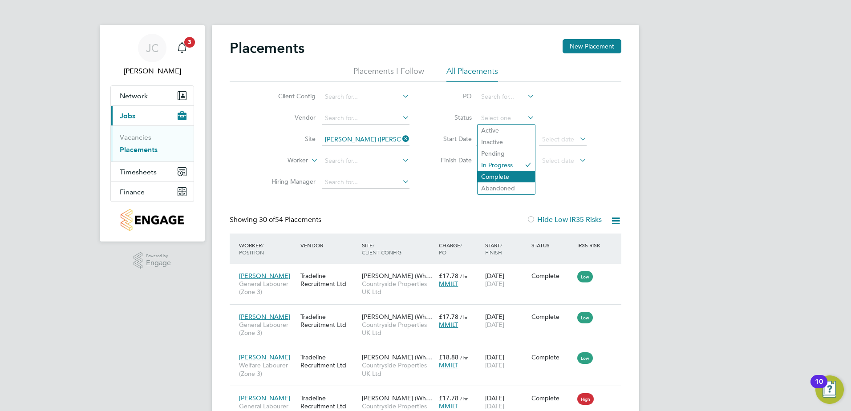
click at [499, 178] on li "Complete" at bounding box center [506, 177] width 57 height 12
type input "Complete"
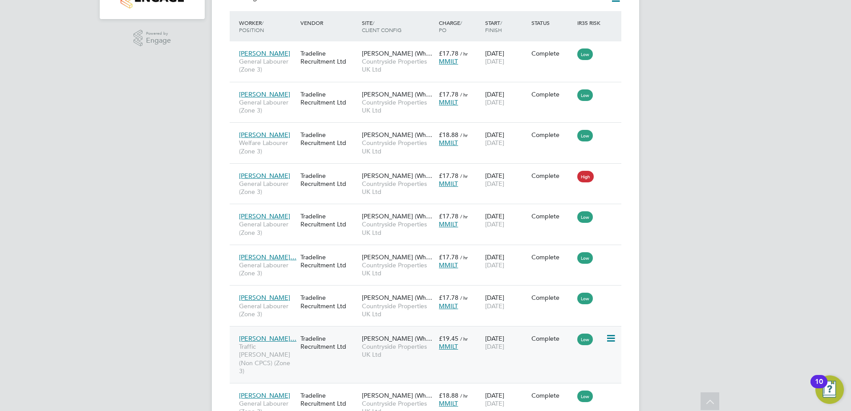
click at [307, 341] on div "Tradeline Recruitment Ltd" at bounding box center [328, 342] width 61 height 25
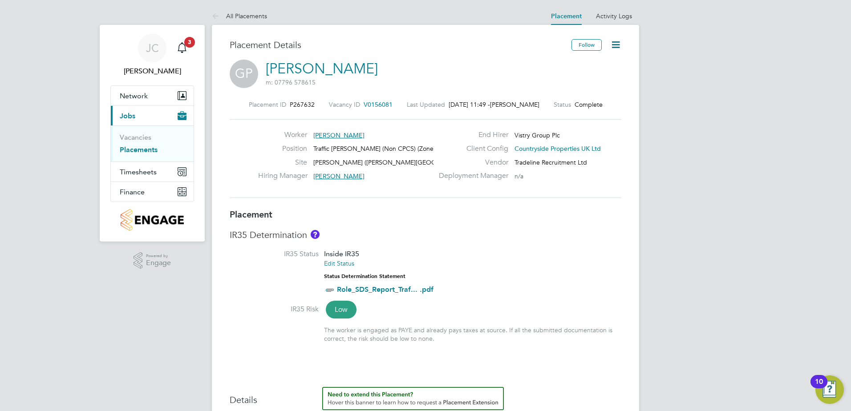
click at [620, 44] on icon at bounding box center [615, 44] width 11 height 11
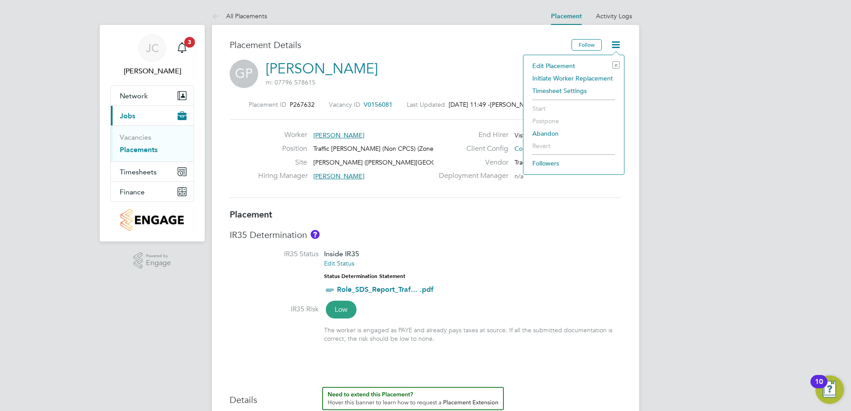
click at [563, 66] on li "Edit Placement e" at bounding box center [574, 66] width 92 height 12
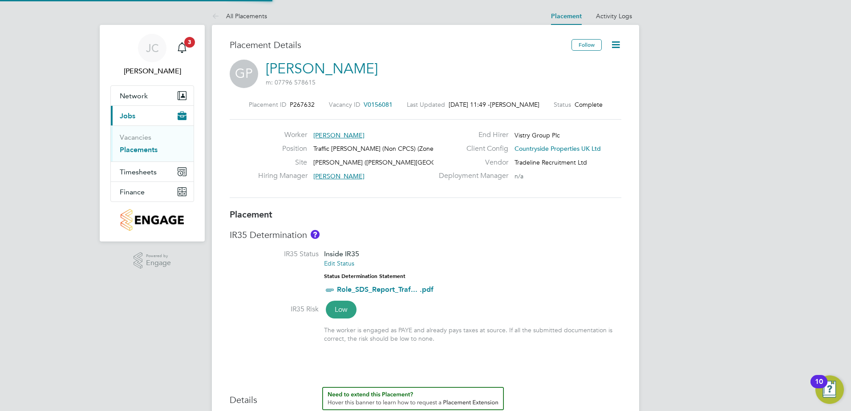
type input "Jamie Reynolds"
type input "23 Jan 2025"
type input "30 Sep 2025"
type input "07:30"
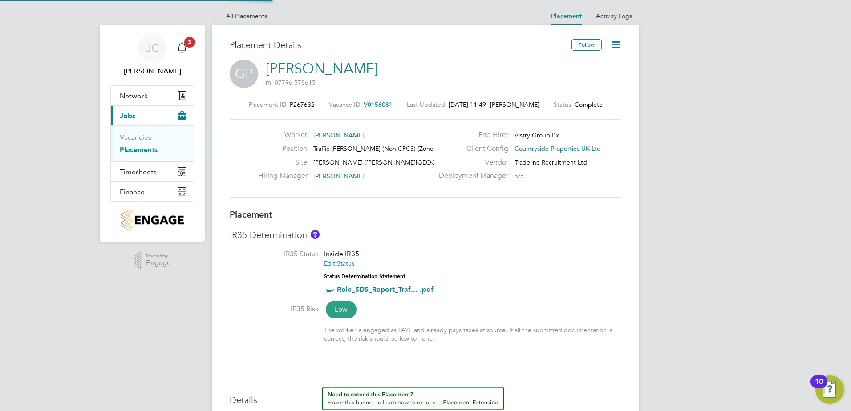
type input "16:30"
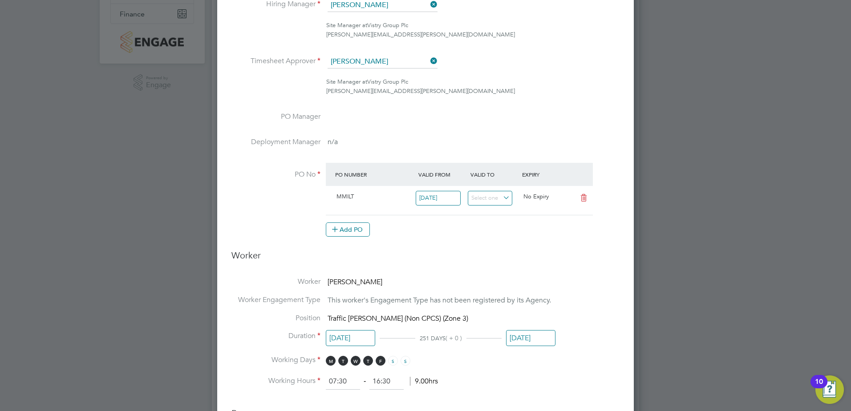
click at [524, 337] on input "30 Sep 2025" at bounding box center [530, 338] width 49 height 16
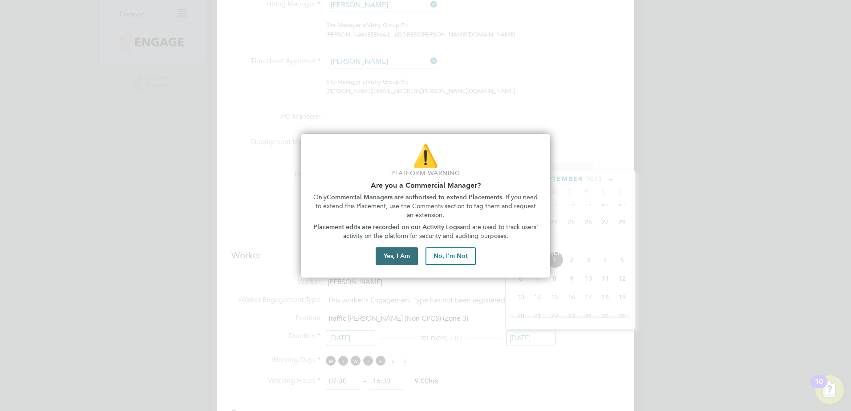
click at [393, 261] on button "Yes, I Am" at bounding box center [397, 256] width 42 height 18
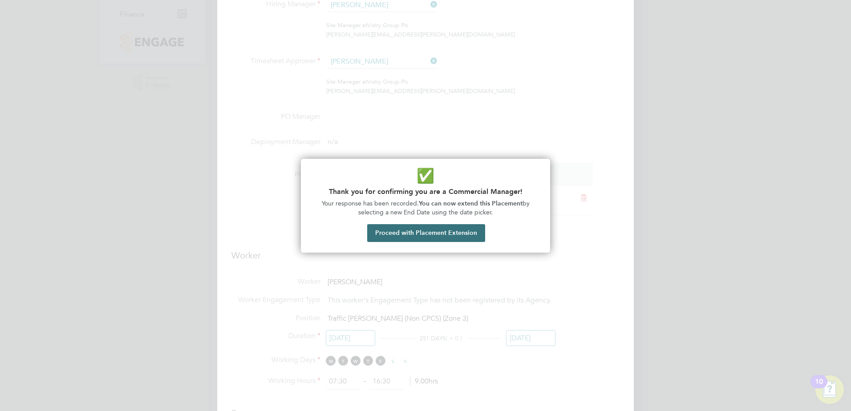
click at [480, 228] on button "Proceed with Placement Extension" at bounding box center [426, 233] width 118 height 18
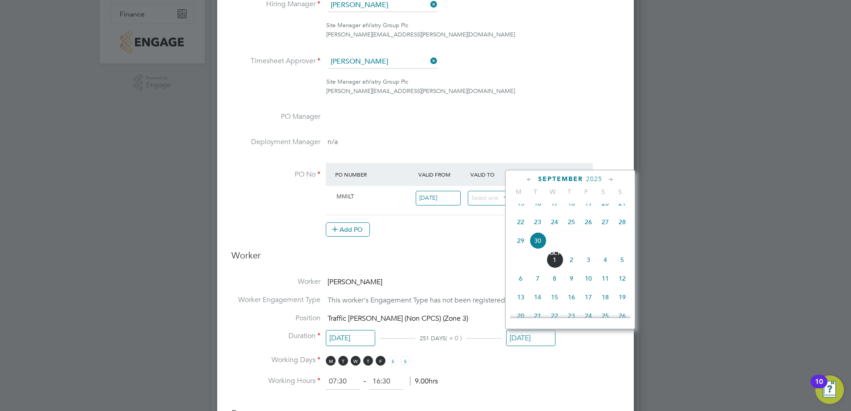
click at [610, 180] on icon at bounding box center [611, 180] width 8 height 10
click at [608, 178] on icon at bounding box center [611, 180] width 8 height 10
click at [591, 284] on span "28" at bounding box center [588, 275] width 17 height 17
type input "28 Nov 2025"
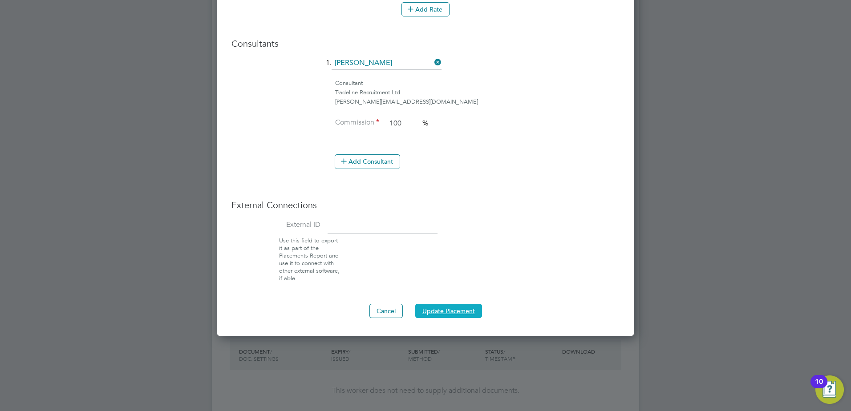
click at [446, 311] on button "Update Placement" at bounding box center [448, 311] width 67 height 14
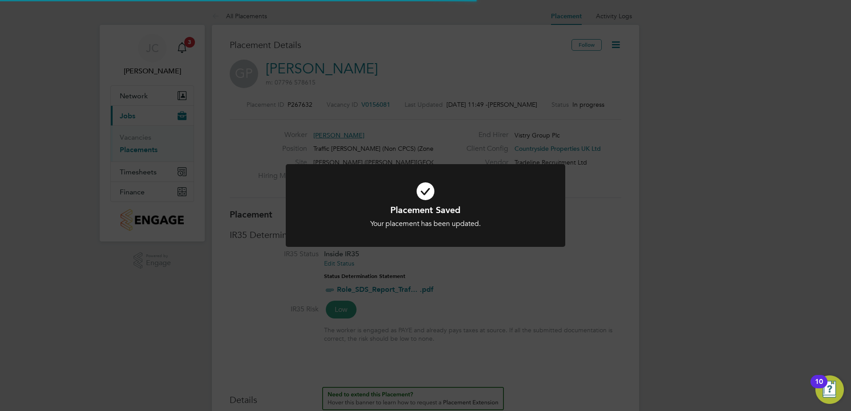
click at [426, 194] on icon at bounding box center [425, 191] width 231 height 35
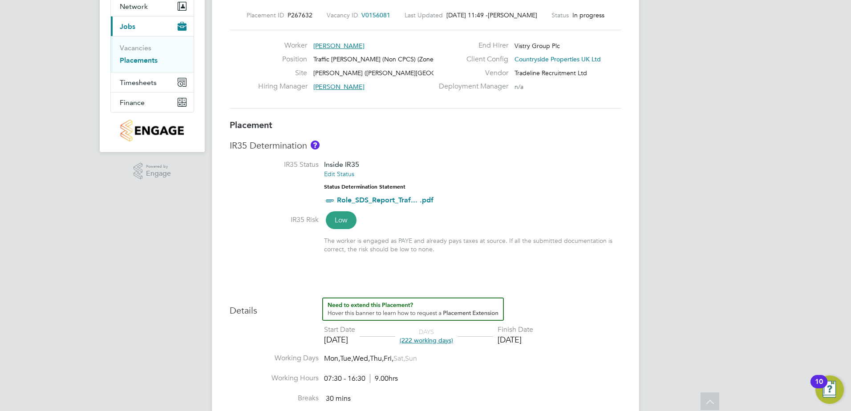
scroll to position [89, 0]
